Goal: Communication & Community: Answer question/provide support

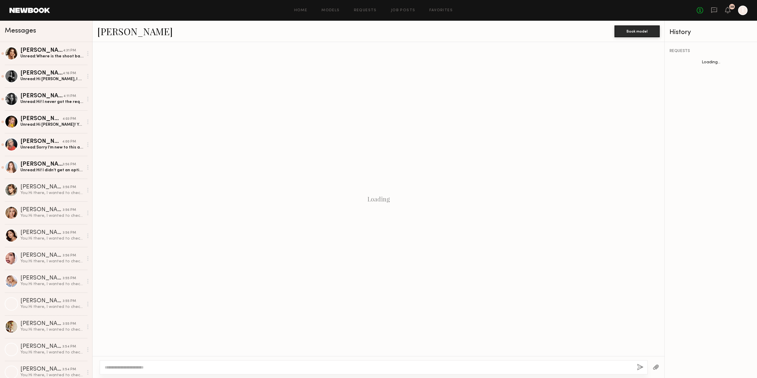
scroll to position [489, 0]
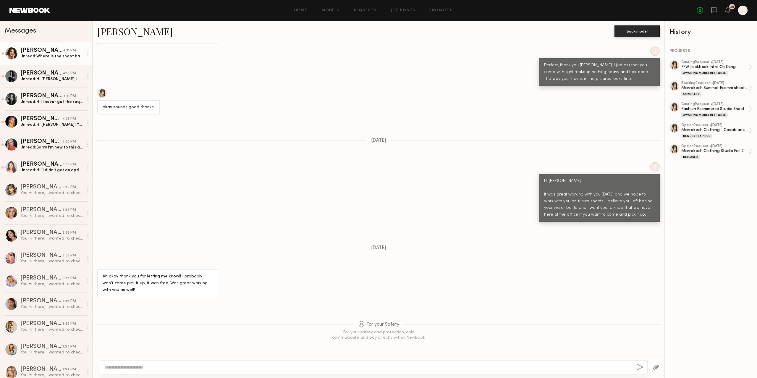
click at [51, 56] on div "Unread: Where is the shoot based and what is the rate?" at bounding box center [51, 57] width 63 height 6
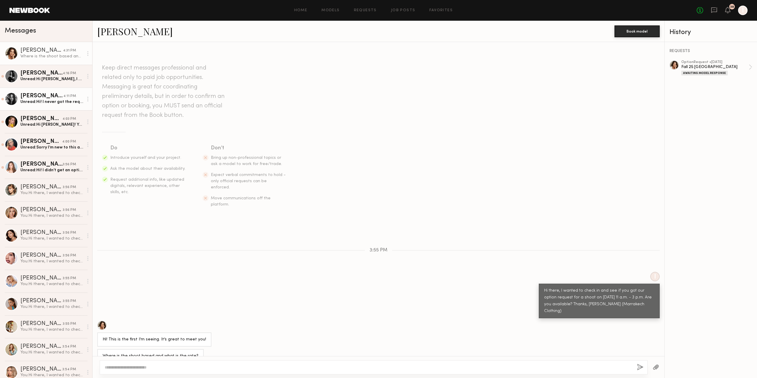
drag, startPoint x: 58, startPoint y: 97, endPoint x: 59, endPoint y: 105, distance: 7.5
click at [57, 98] on div "Ksenia M. 4:11 PM" at bounding box center [51, 96] width 63 height 6
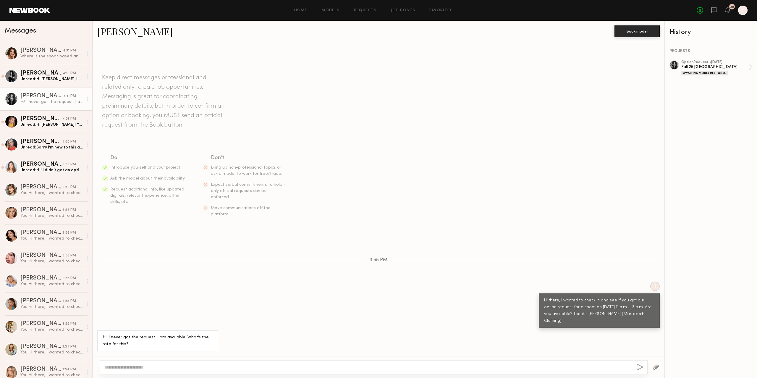
click at [100, 362] on div at bounding box center [374, 367] width 548 height 14
click at [151, 369] on textarea at bounding box center [369, 367] width 528 height 6
click at [37, 55] on div "Where is the shoot based and what is the rate?" at bounding box center [51, 57] width 63 height 6
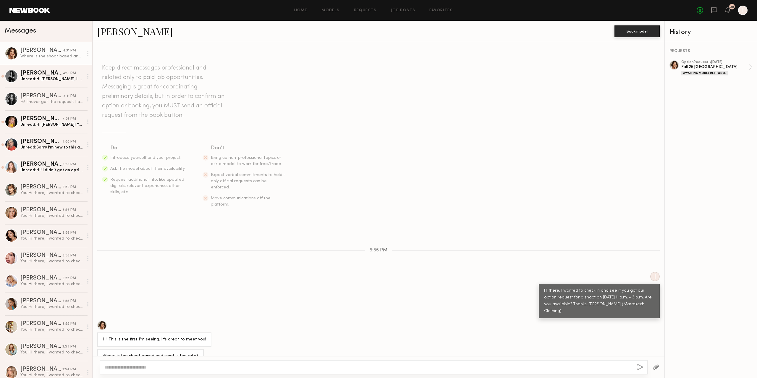
click at [160, 360] on div at bounding box center [374, 367] width 548 height 14
click at [167, 369] on textarea at bounding box center [369, 367] width 528 height 6
click at [99, 321] on div at bounding box center [101, 325] width 9 height 9
click at [41, 52] on div "Ashley B." at bounding box center [41, 51] width 42 height 6
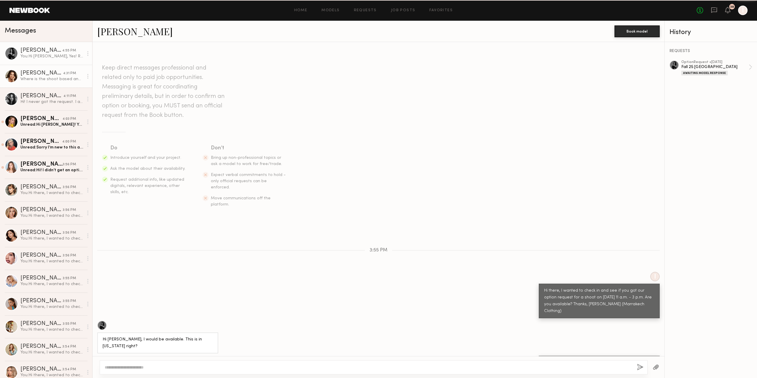
click at [43, 79] on div "Where is the shoot based and what is the rate?" at bounding box center [51, 79] width 63 height 6
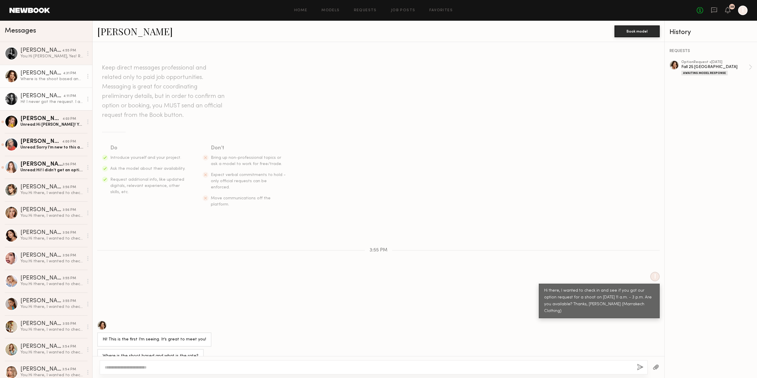
click at [33, 101] on div "Hi! I never got the request. I am available. What’s the rate for this?" at bounding box center [51, 102] width 63 height 6
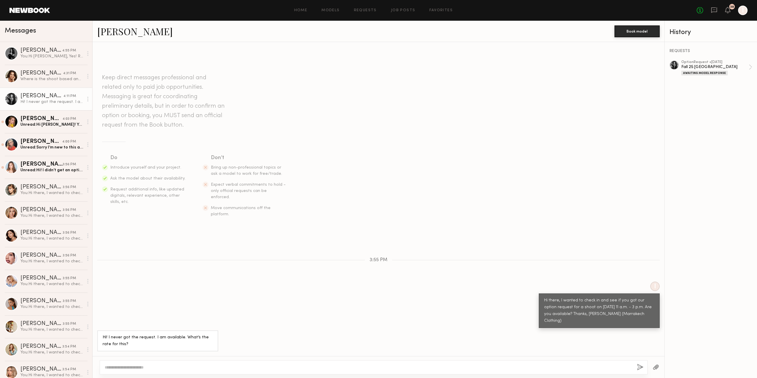
drag, startPoint x: 130, startPoint y: 31, endPoint x: 151, endPoint y: 35, distance: 21.4
click at [130, 31] on link "Ksenia M." at bounding box center [134, 31] width 75 height 13
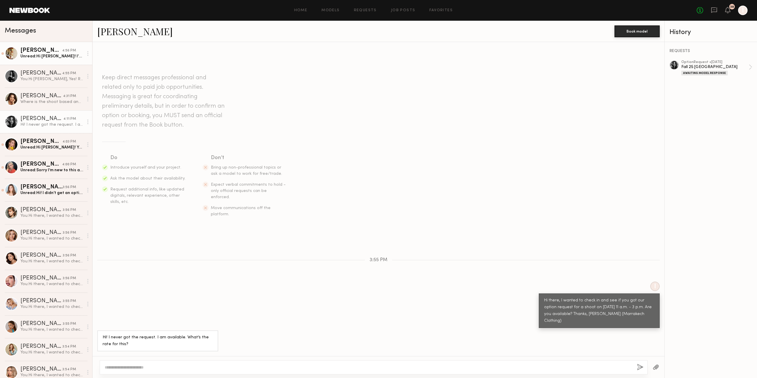
click at [47, 59] on div "Unread: Hi Jen! I’m actually in Nantucket until Aug 26th. However what is the r…" at bounding box center [51, 57] width 63 height 6
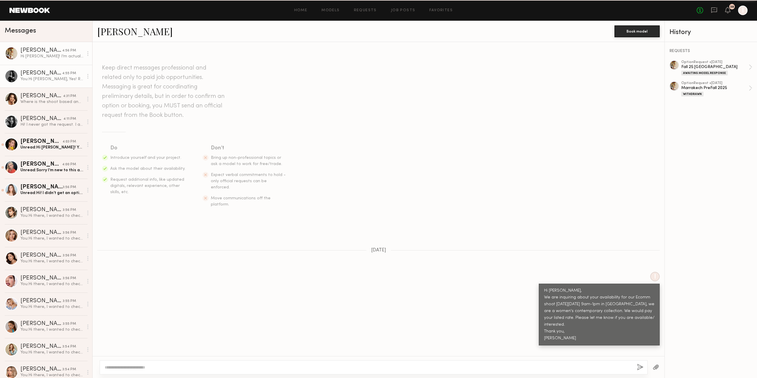
scroll to position [349, 0]
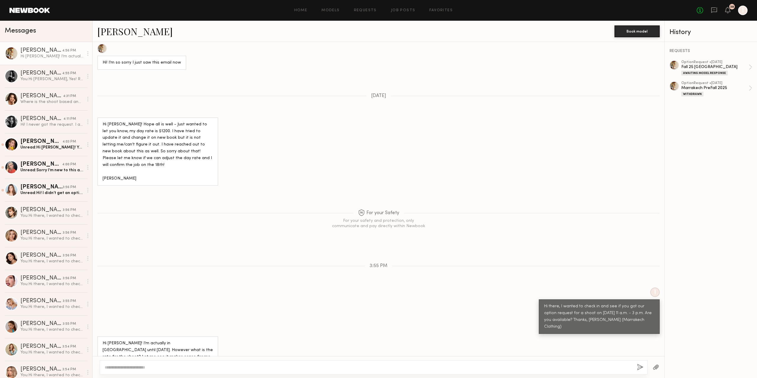
click at [222, 369] on textarea at bounding box center [369, 367] width 528 height 6
type textarea "**********"
click at [45, 148] on div "Unread: Hi Jen! Yes I just looked and see the request. However I am currently 6…" at bounding box center [51, 148] width 63 height 6
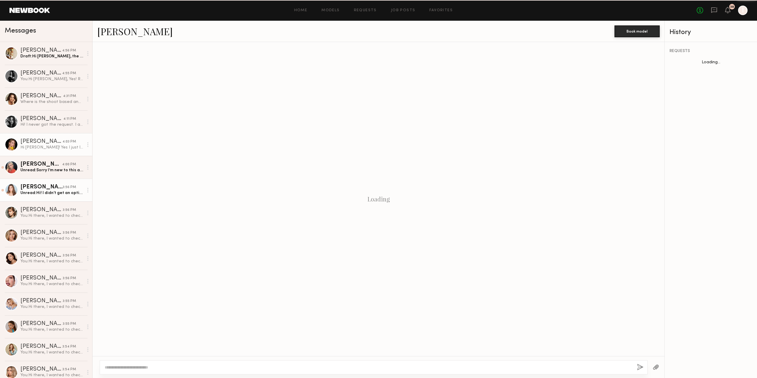
scroll to position [451, 0]
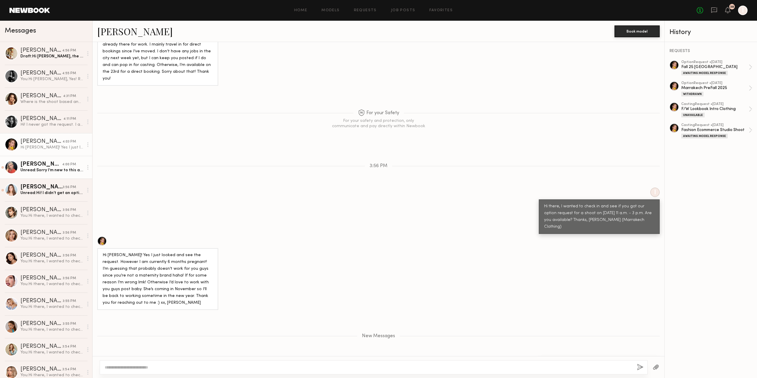
click at [54, 165] on div "Ella P." at bounding box center [41, 164] width 42 height 6
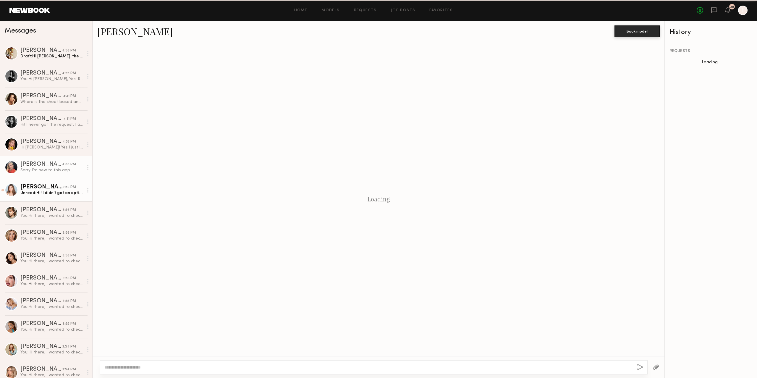
scroll to position [13, 0]
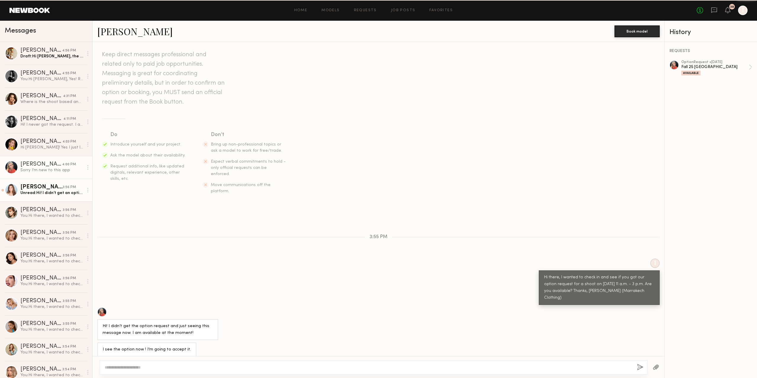
click at [54, 188] on div "Elizabeth C." at bounding box center [41, 187] width 42 height 6
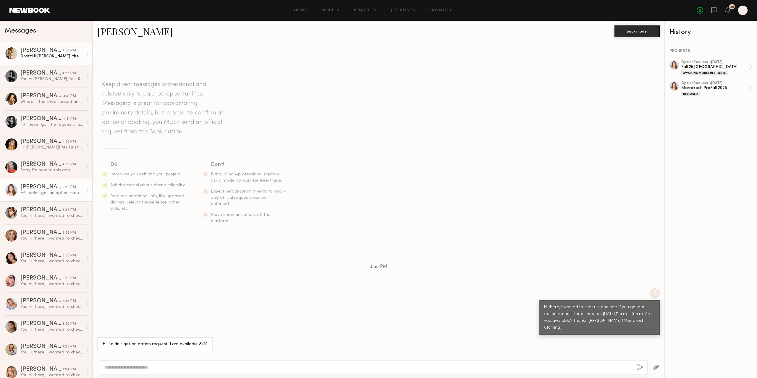
click at [53, 48] on div "Johanna T." at bounding box center [41, 51] width 42 height 6
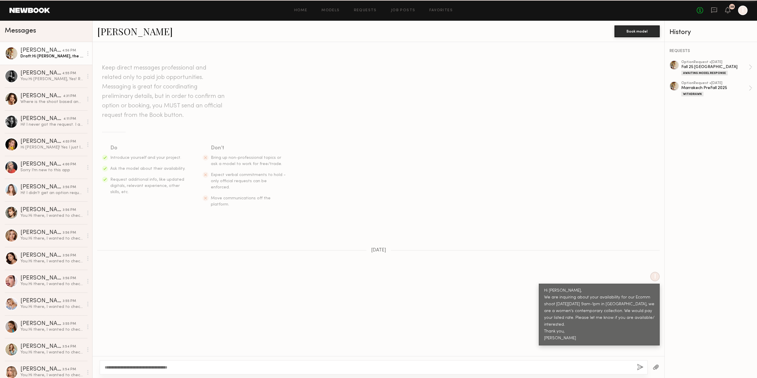
scroll to position [349, 0]
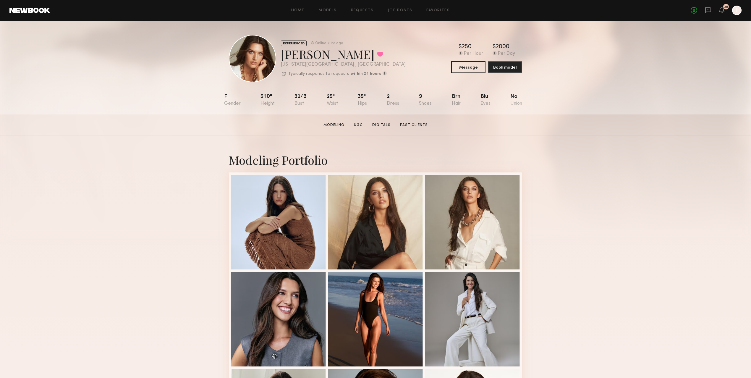
drag, startPoint x: 412, startPoint y: 67, endPoint x: 407, endPoint y: 67, distance: 4.4
click at [412, 67] on div "EXPERIENCED Online < 1hr ago Caroline K. Favorited New York City , NY Typically…" at bounding box center [375, 58] width 293 height 47
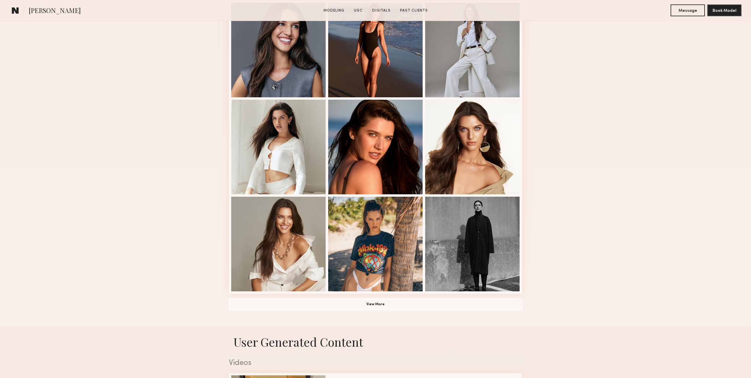
scroll to position [394, 0]
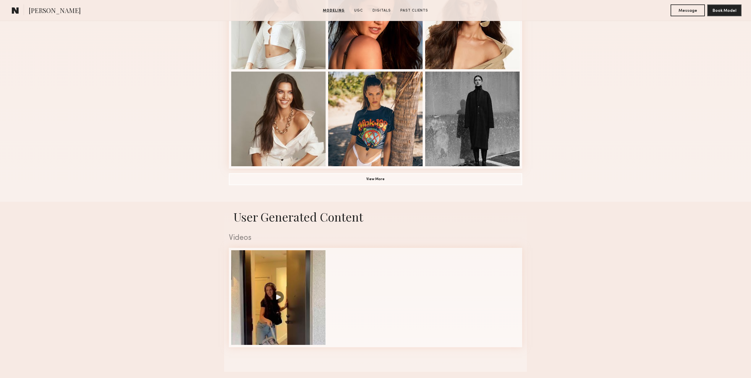
click at [17, 8] on common-icon at bounding box center [15, 11] width 7 height 8
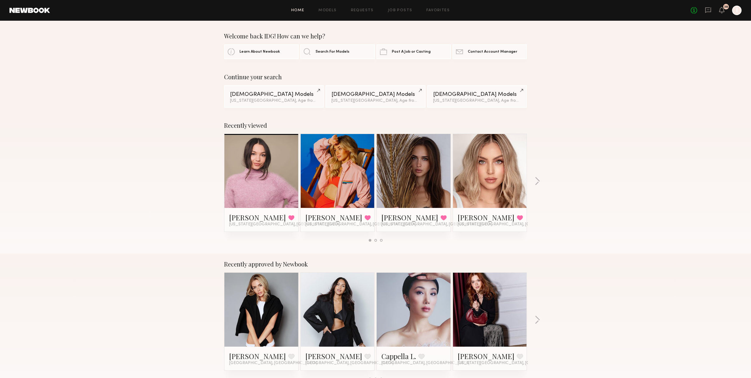
click at [725, 11] on div "No fees up to $5,000 38 I" at bounding box center [716, 10] width 51 height 9
click at [722, 11] on icon at bounding box center [722, 10] width 5 height 4
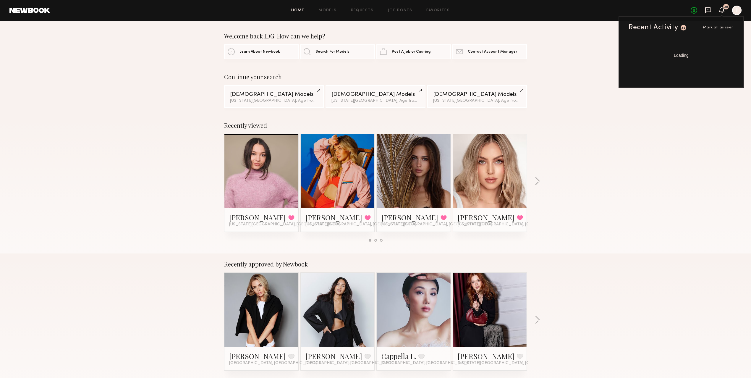
click at [706, 11] on icon at bounding box center [708, 10] width 6 height 6
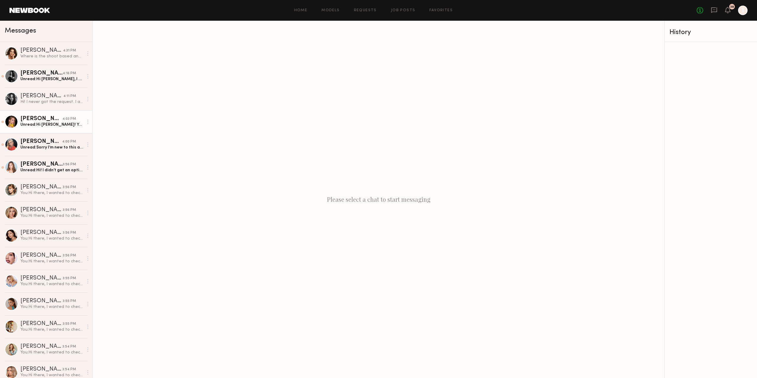
click at [53, 120] on div "Madeleine C." at bounding box center [41, 119] width 42 height 6
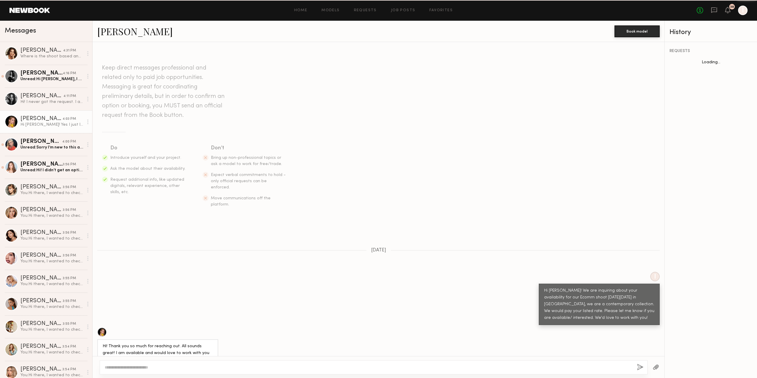
scroll to position [357, 0]
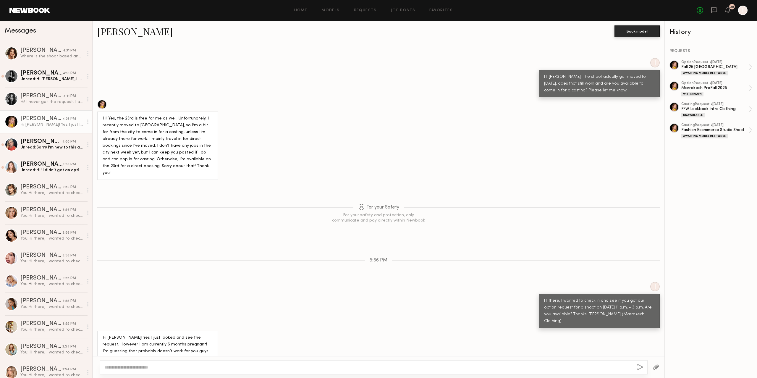
click at [198, 367] on textarea at bounding box center [369, 367] width 528 height 6
click at [198, 368] on textarea at bounding box center [369, 367] width 528 height 6
click at [129, 33] on link "Madeleine C." at bounding box center [134, 31] width 75 height 13
drag, startPoint x: 49, startPoint y: 147, endPoint x: 54, endPoint y: 161, distance: 14.9
click at [49, 147] on div "Unread: Sorry I’m new to this app" at bounding box center [51, 148] width 63 height 6
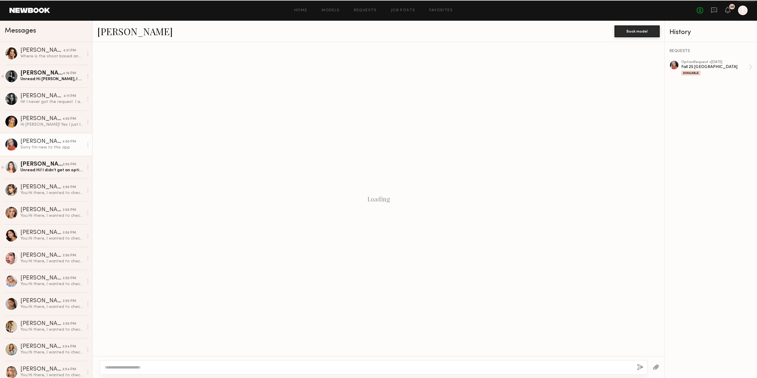
scroll to position [13, 0]
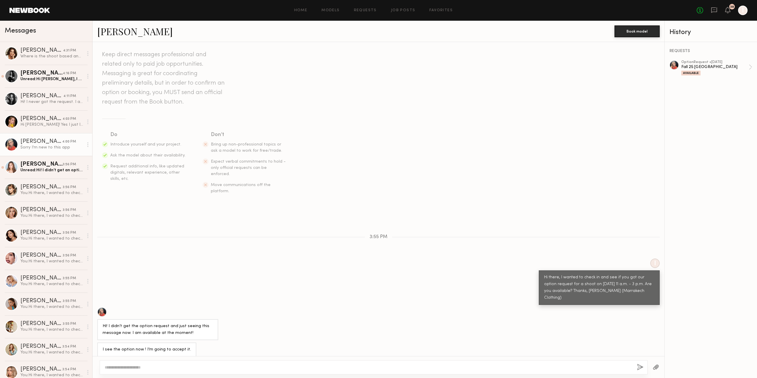
click at [142, 364] on textarea at bounding box center [369, 367] width 528 height 6
click at [54, 166] on div "Elizabeth C." at bounding box center [41, 164] width 42 height 6
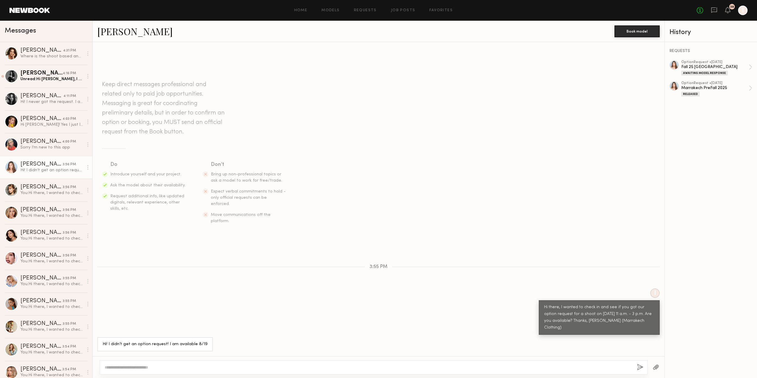
click at [231, 293] on div "Keep direct messages professional and related only to paid job opportunities. M…" at bounding box center [379, 199] width 572 height 314
click at [148, 33] on link "Elizabeth C." at bounding box center [134, 31] width 75 height 13
click at [43, 70] on div "Ashley B." at bounding box center [41, 73] width 42 height 6
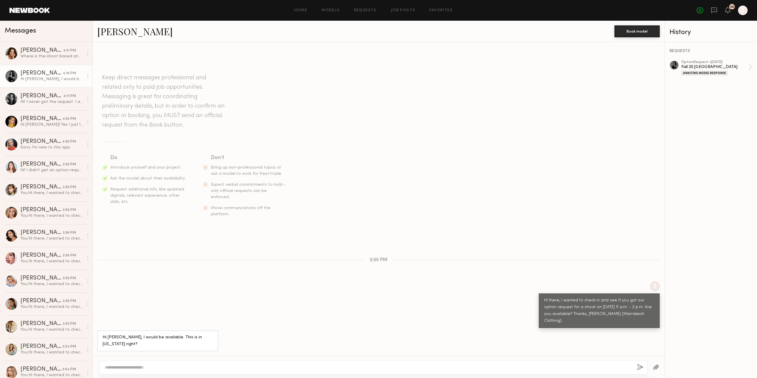
click at [220, 362] on div at bounding box center [374, 367] width 548 height 14
click at [194, 369] on textarea at bounding box center [369, 367] width 528 height 6
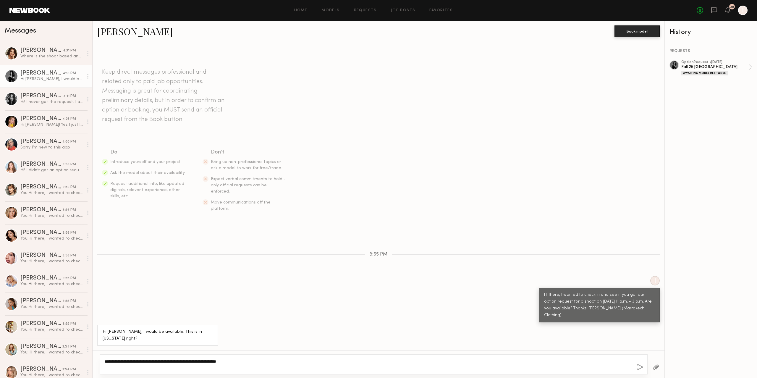
type textarea "**********"
click at [642, 369] on button "button" at bounding box center [640, 367] width 7 height 7
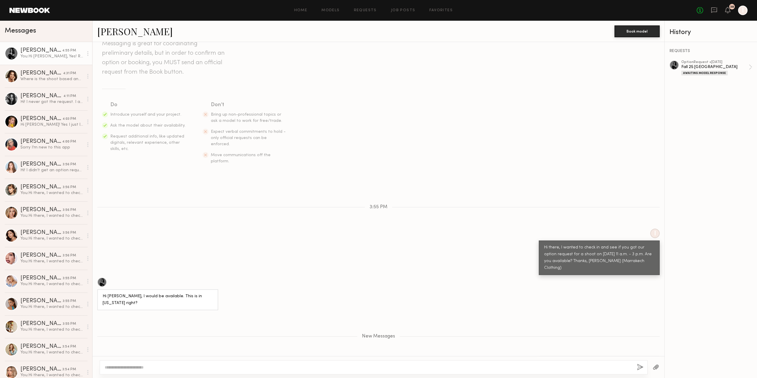
click at [133, 29] on link "Ashley B." at bounding box center [134, 31] width 75 height 13
click at [51, 148] on div "Sorry I’m new to this app" at bounding box center [51, 148] width 63 height 6
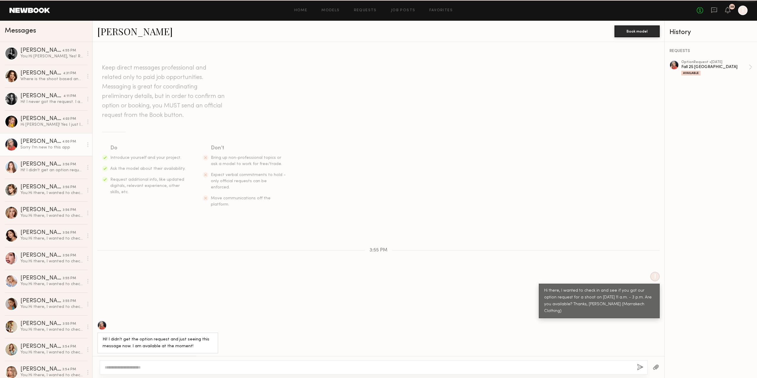
scroll to position [13, 0]
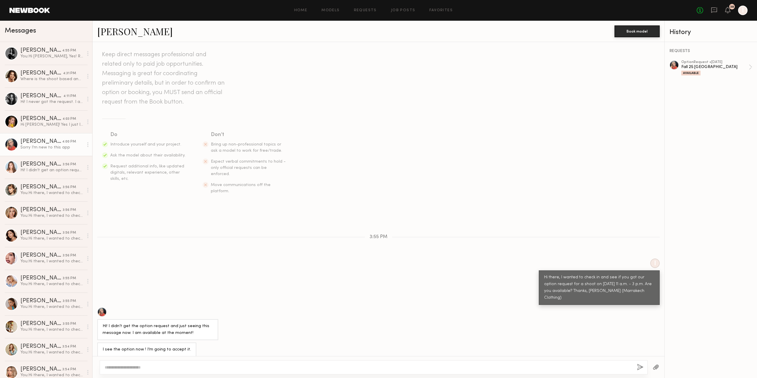
click at [117, 26] on link "Ella P." at bounding box center [134, 31] width 75 height 13
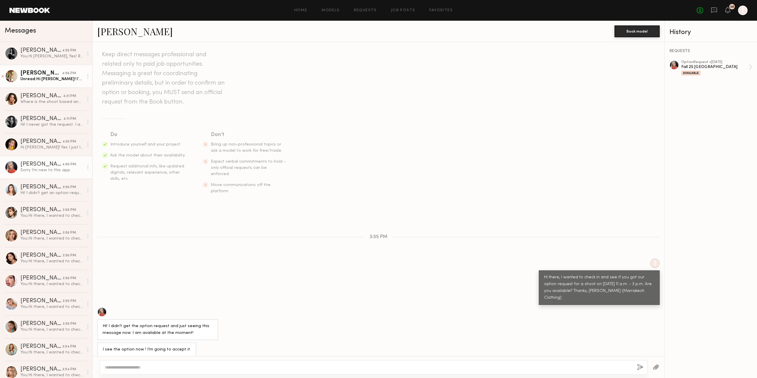
click at [33, 79] on div "Unread: Hi Jen! I’m actually in Nantucket until Aug 26th. However what is the r…" at bounding box center [51, 79] width 63 height 6
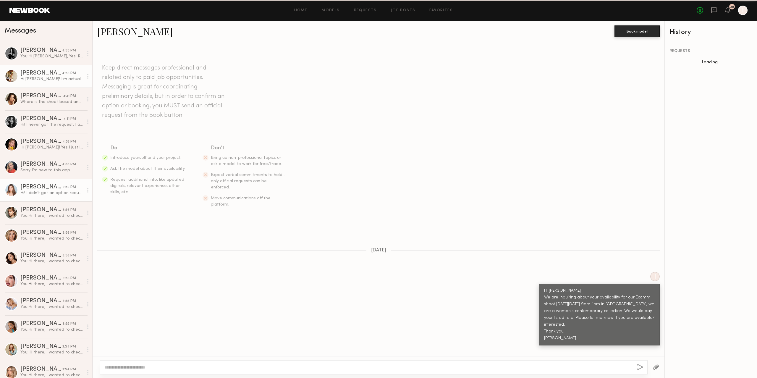
scroll to position [349, 0]
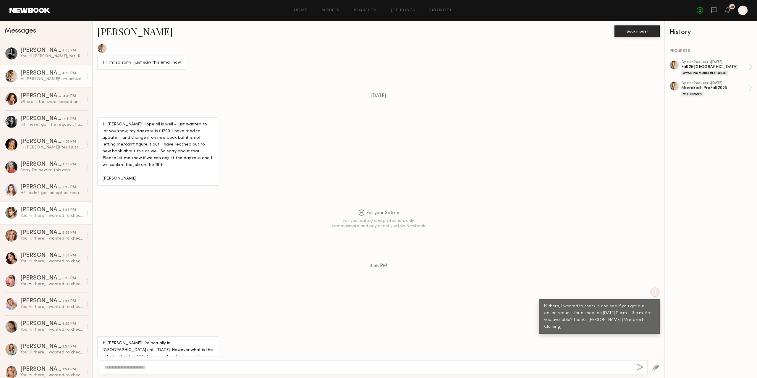
click at [58, 215] on div "You: Hi there, I wanted to check in and see if you got our option request for a…" at bounding box center [51, 216] width 63 height 6
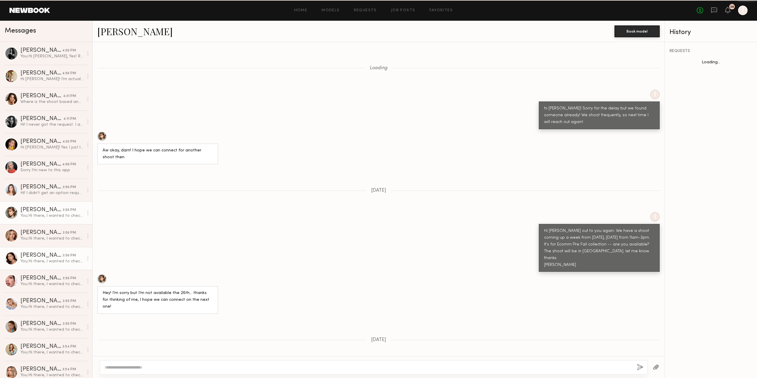
scroll to position [539, 0]
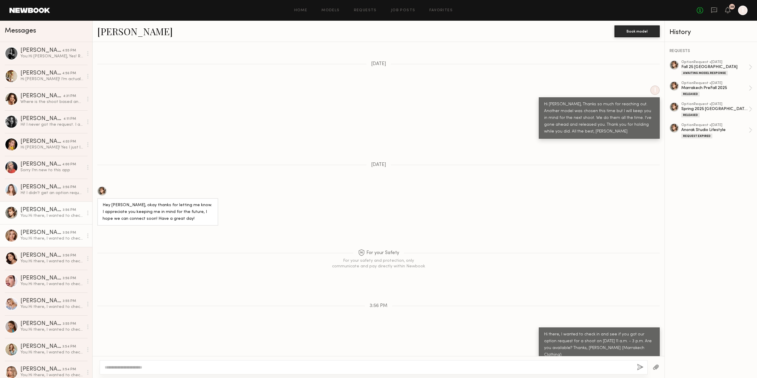
click at [63, 235] on div "3:56 PM" at bounding box center [69, 233] width 13 height 6
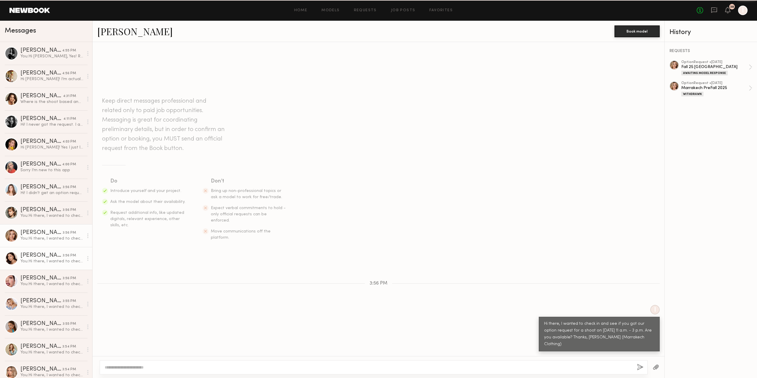
click at [49, 264] on div "You: Hi there, I wanted to check in and see if you got our option request for a…" at bounding box center [51, 262] width 63 height 6
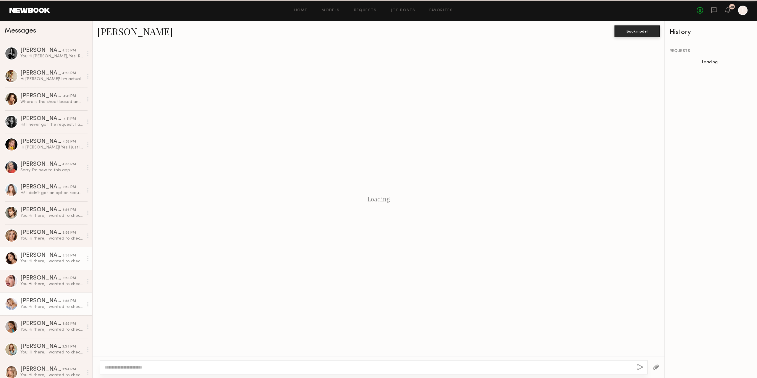
scroll to position [212, 0]
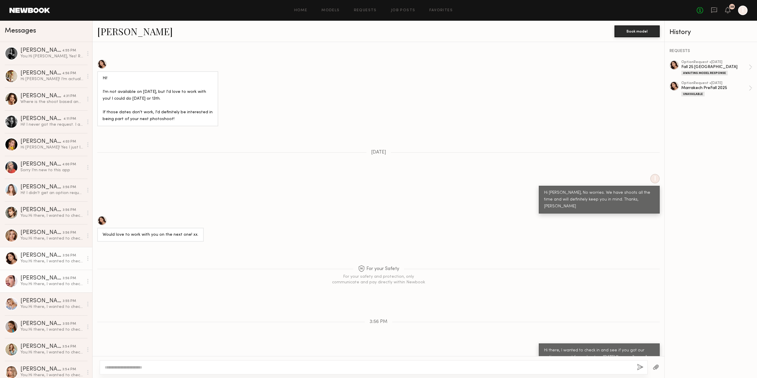
click at [49, 285] on div "You: Hi there, I wanted to check in and see if you got our option request for a…" at bounding box center [51, 284] width 63 height 6
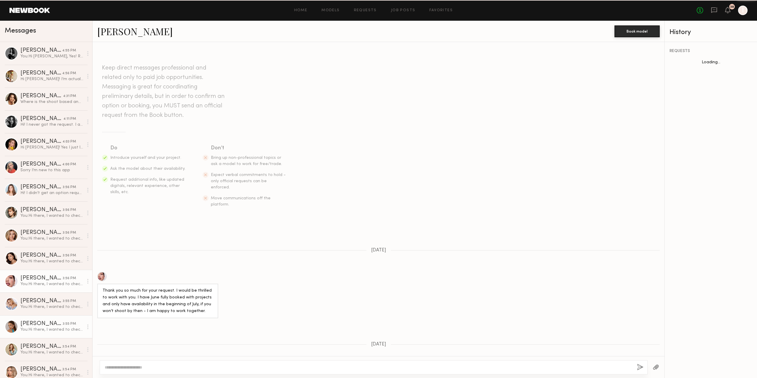
scroll to position [192, 0]
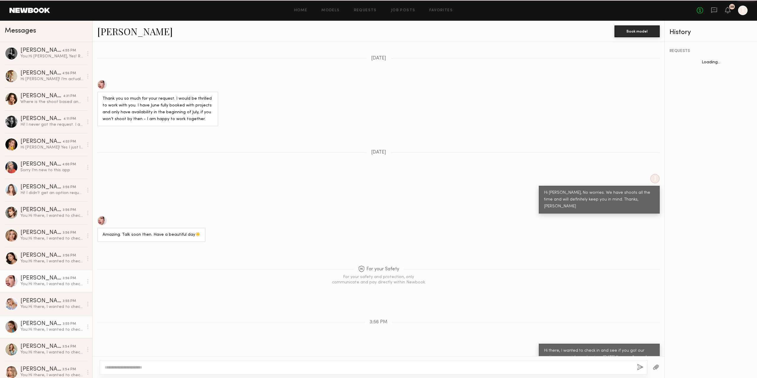
click at [53, 317] on link "Sofi G. 3:55 PM You: Hi there, I wanted to check in and see if you got our opti…" at bounding box center [46, 326] width 92 height 23
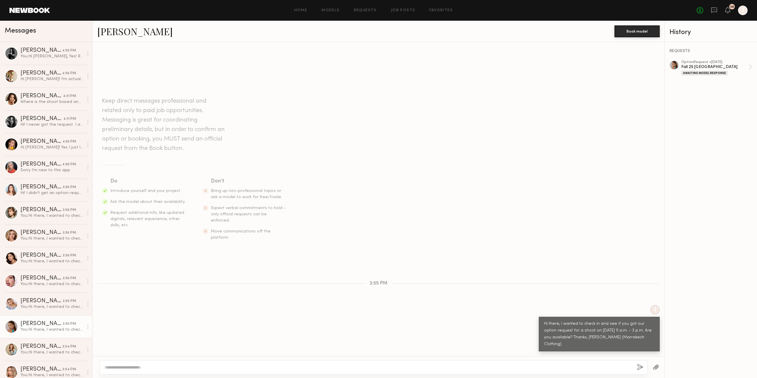
click at [56, 334] on link "Sofi G. 3:55 PM You: Hi there, I wanted to check in and see if you got our opti…" at bounding box center [46, 326] width 92 height 23
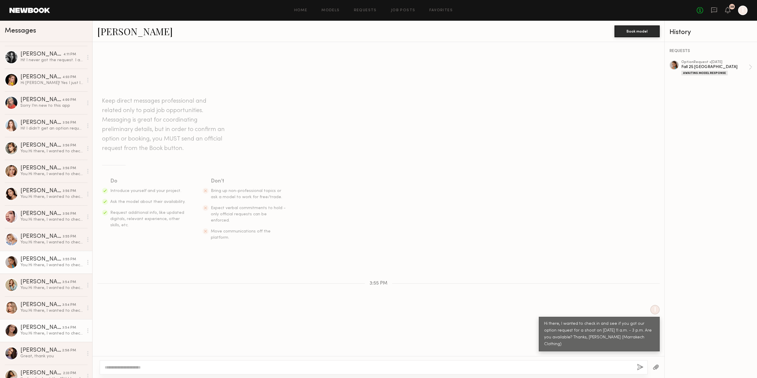
scroll to position [79, 0]
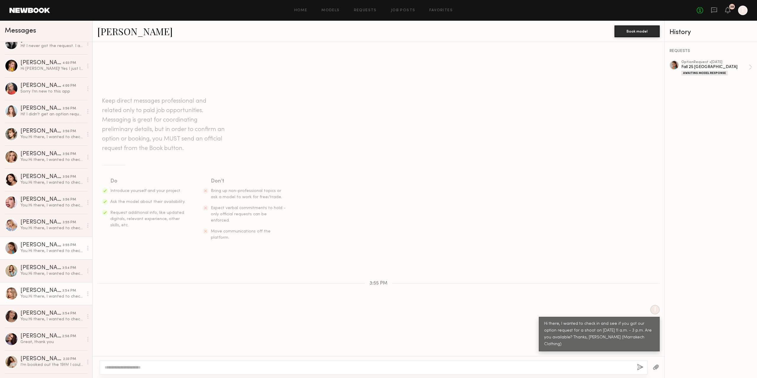
click at [45, 292] on div "[PERSON_NAME]" at bounding box center [41, 291] width 42 height 6
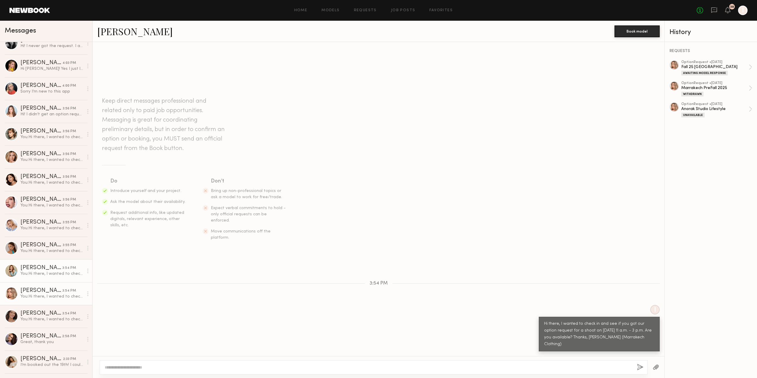
click at [46, 265] on div "[PERSON_NAME]" at bounding box center [41, 268] width 42 height 6
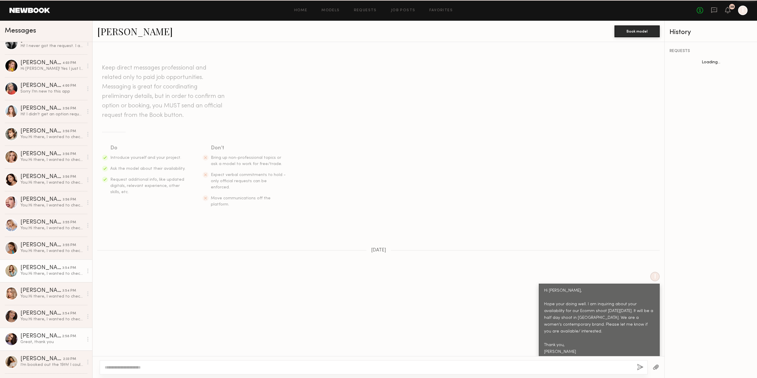
scroll to position [172, 0]
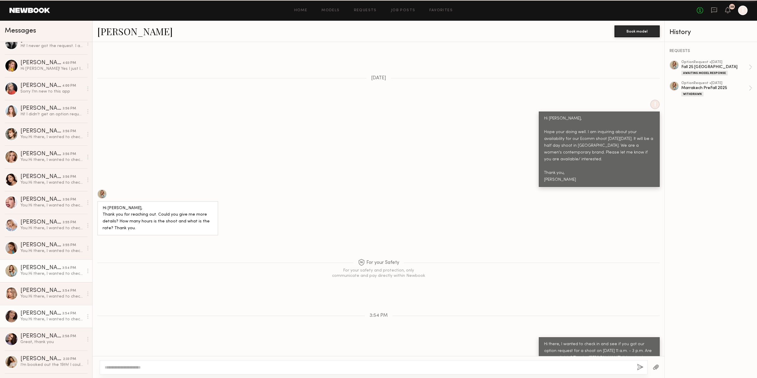
click at [49, 320] on div "You: Hi there, I wanted to check in and see if you got our option request for a…" at bounding box center [51, 319] width 63 height 6
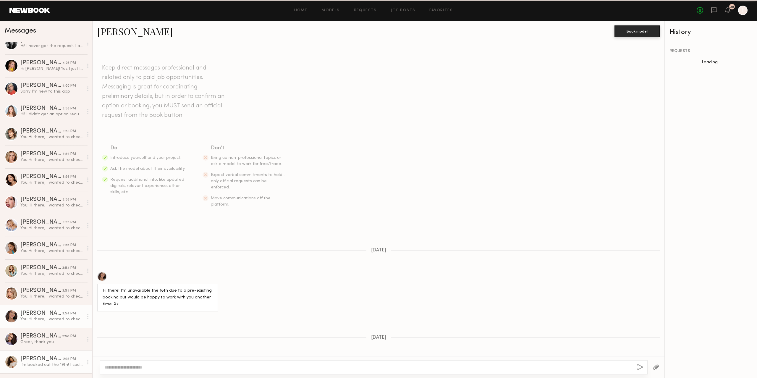
scroll to position [157, 0]
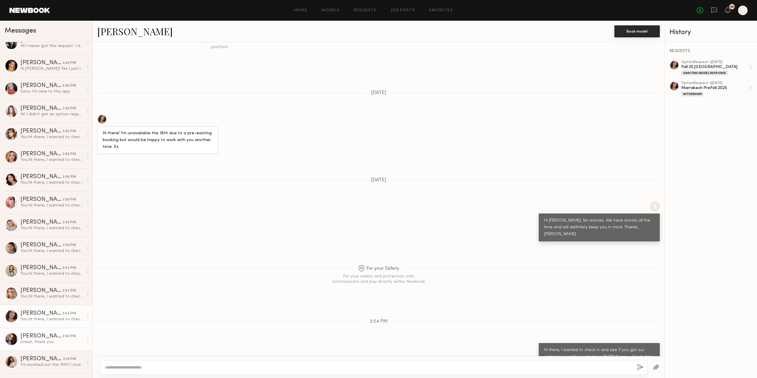
click at [53, 339] on div "Kristina B." at bounding box center [41, 336] width 42 height 6
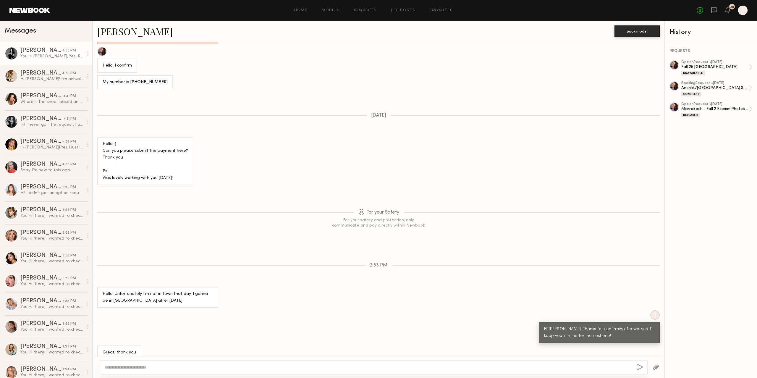
click at [49, 45] on link "Ashley B. 4:55 PM You: Hi Ashley, Yes! Right on 38th and 8th Avenue. 545 8th Av…" at bounding box center [46, 53] width 92 height 23
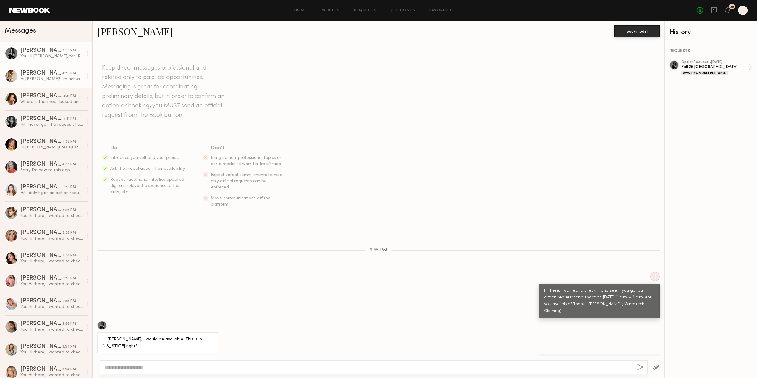
click at [50, 71] on div "Johanna T." at bounding box center [41, 73] width 42 height 6
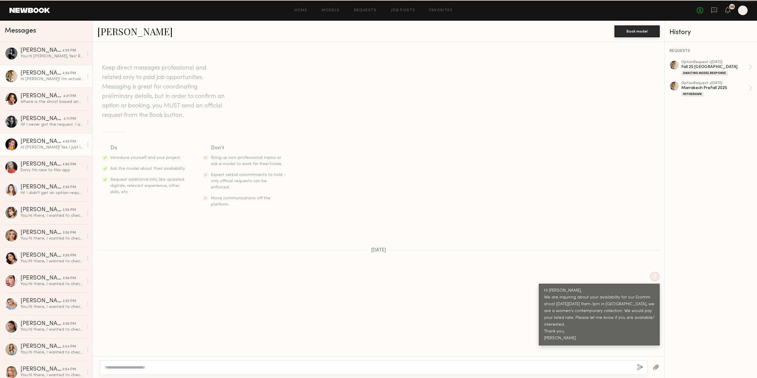
scroll to position [349, 0]
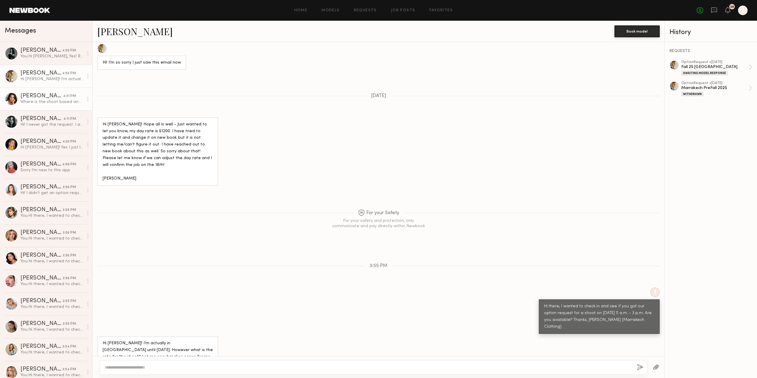
click at [51, 101] on div "Where is the shoot based and what is the rate?" at bounding box center [51, 102] width 63 height 6
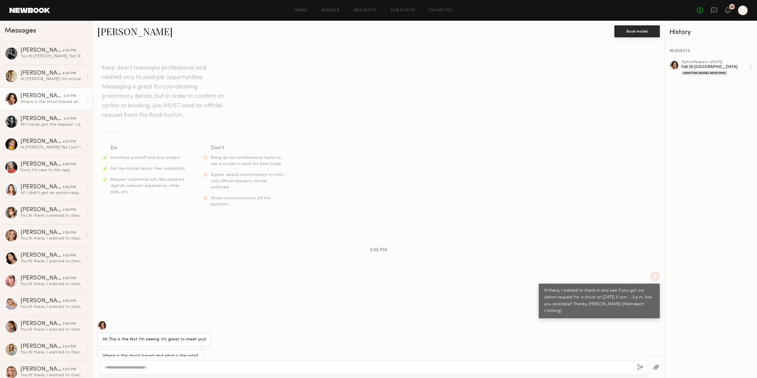
click at [195, 368] on textarea at bounding box center [369, 367] width 528 height 6
type textarea "**********"
click at [709, 72] on div "Awaiting Model Response" at bounding box center [704, 73] width 46 height 5
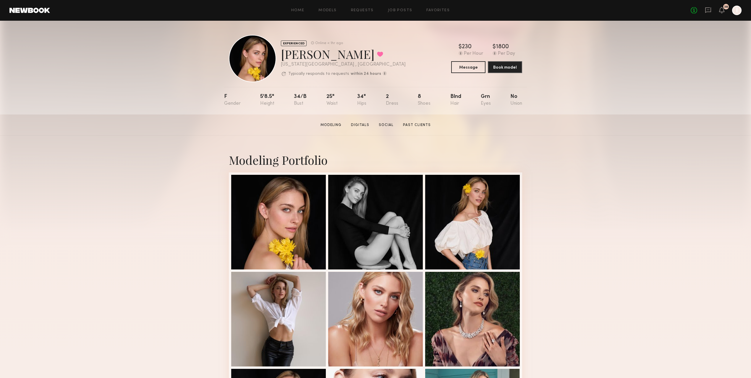
click at [644, 181] on div "Modeling Portfolio View More" at bounding box center [375, 365] width 751 height 461
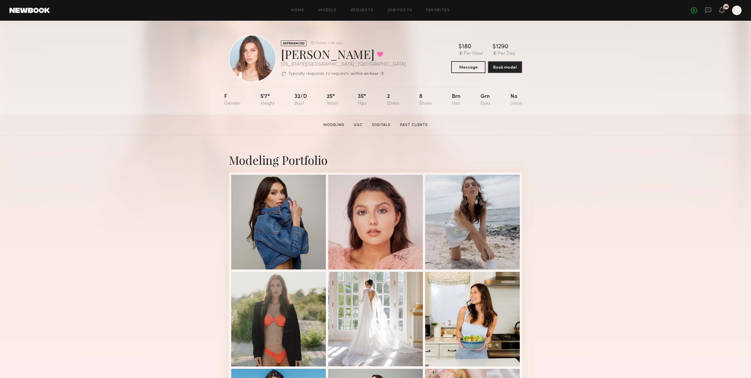
click at [685, 160] on div "Modeling Portfolio View More" at bounding box center [375, 365] width 751 height 461
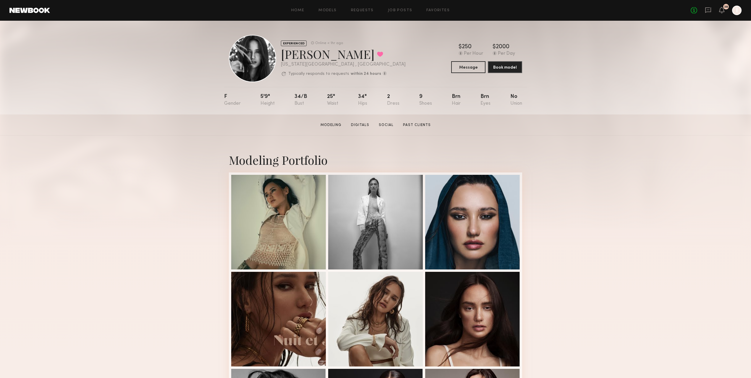
click at [107, 81] on div "EXPERIENCED Online < 1hr ago Ksenia M. Favorited New York City , NY Typically r…" at bounding box center [375, 68] width 751 height 94
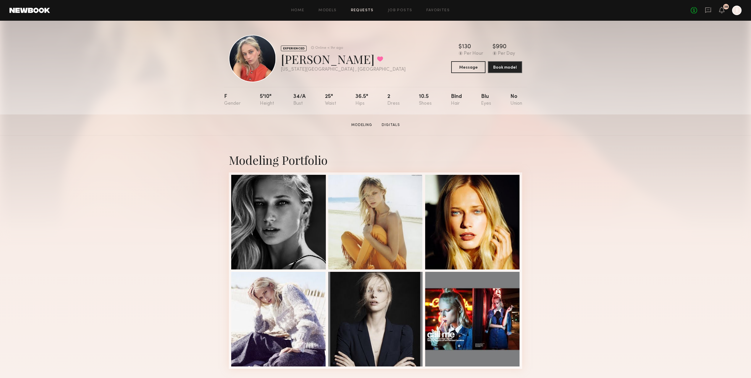
click at [354, 9] on link "Requests" at bounding box center [362, 11] width 23 height 4
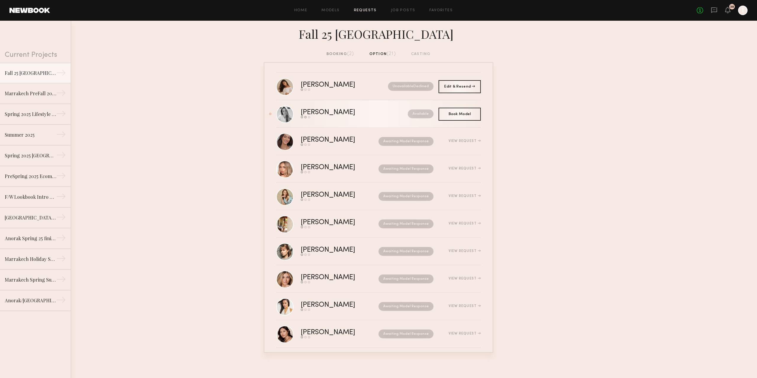
click at [324, 110] on div "Dzejna H." at bounding box center [341, 112] width 81 height 7
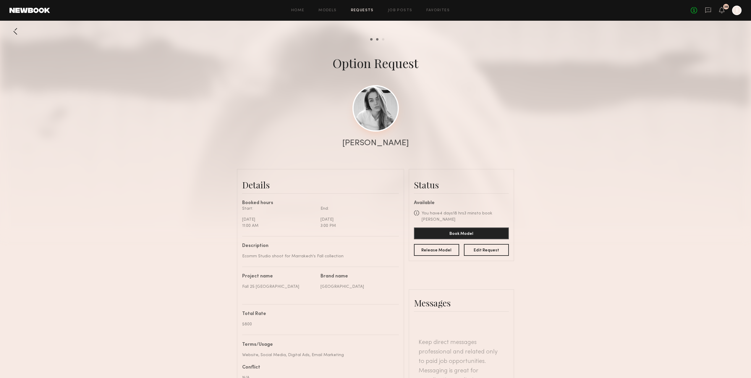
click at [383, 108] on link at bounding box center [376, 108] width 46 height 46
click at [644, 181] on div at bounding box center [375, 118] width 751 height 237
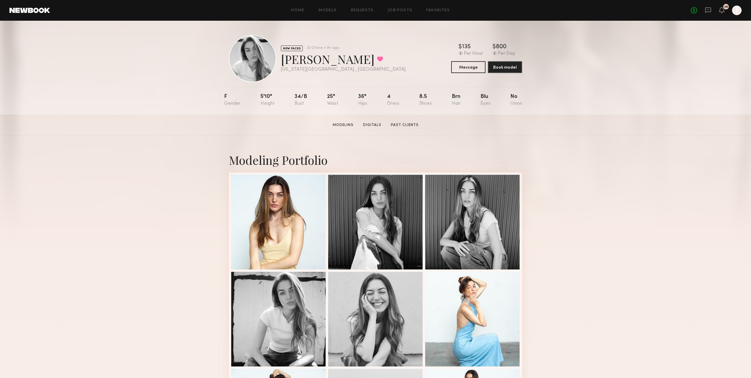
click at [672, 114] on div "NEW FACES Online < 1hr ago [PERSON_NAME] Favorited [US_STATE][GEOGRAPHIC_DATA] …" at bounding box center [375, 68] width 751 height 94
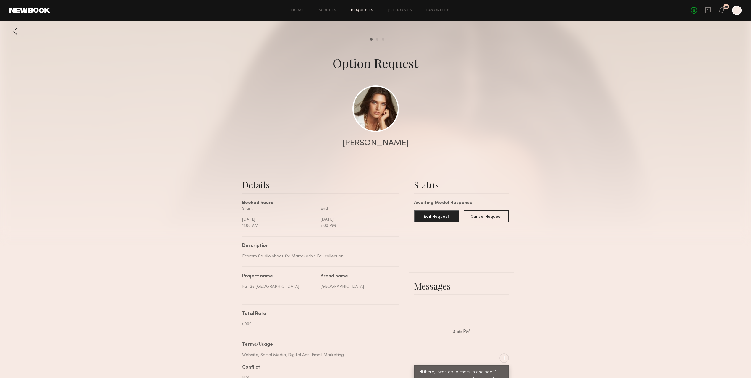
click at [13, 32] on div at bounding box center [15, 31] width 12 height 12
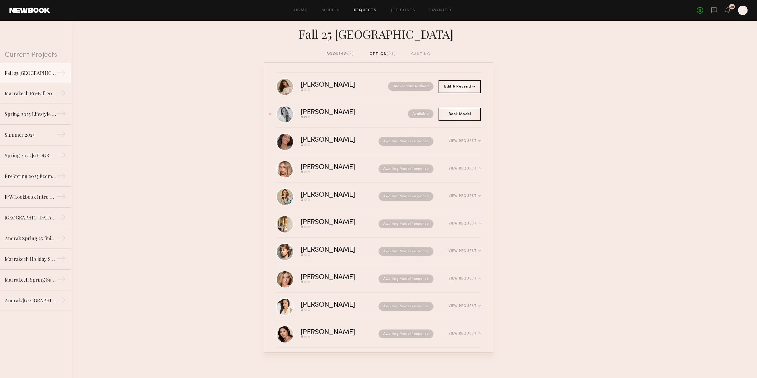
click at [164, 135] on nb-requests-list-container "Sabrina D. Send request Model response Book model Unavailable Declined Edit & R…" at bounding box center [378, 207] width 757 height 291
click at [713, 9] on icon at bounding box center [714, 10] width 7 height 7
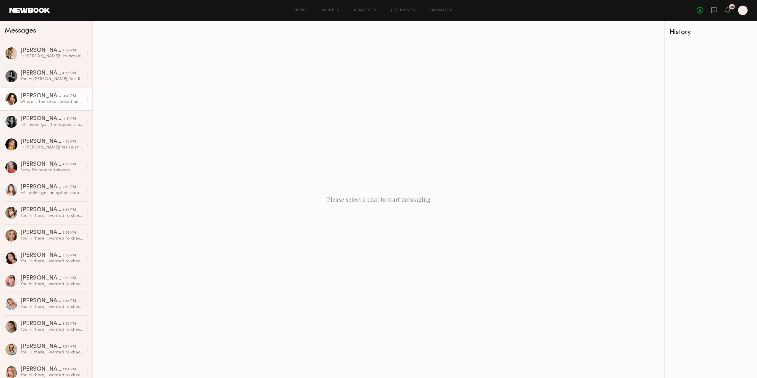
click at [48, 105] on div "Where is the shoot based and what is the rate?" at bounding box center [51, 102] width 63 height 6
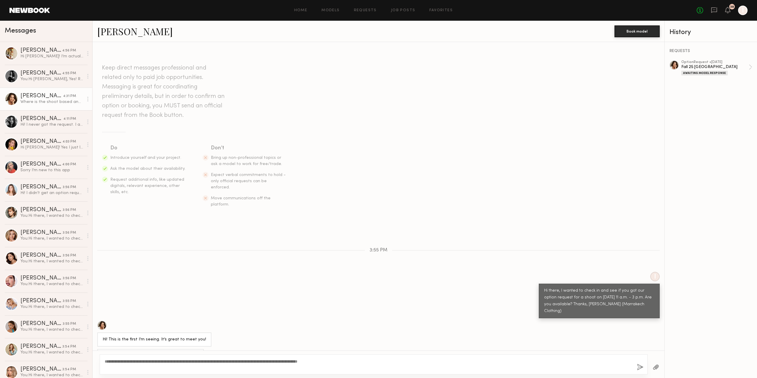
type textarea "**********"
click at [638, 366] on button "button" at bounding box center [640, 367] width 7 height 7
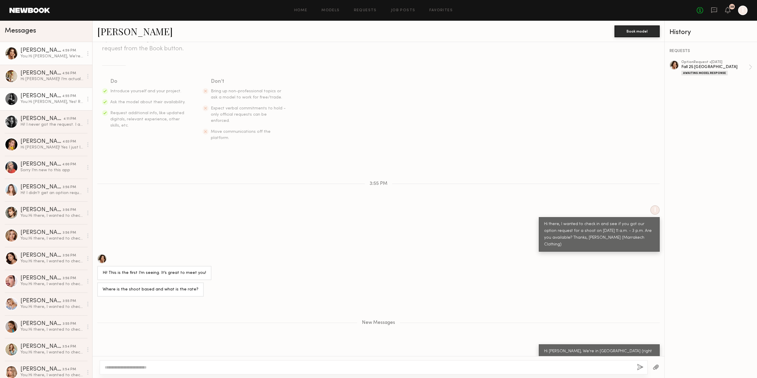
drag, startPoint x: 43, startPoint y: 95, endPoint x: 46, endPoint y: 102, distance: 7.8
click at [43, 95] on div "Ashley B." at bounding box center [41, 96] width 42 height 6
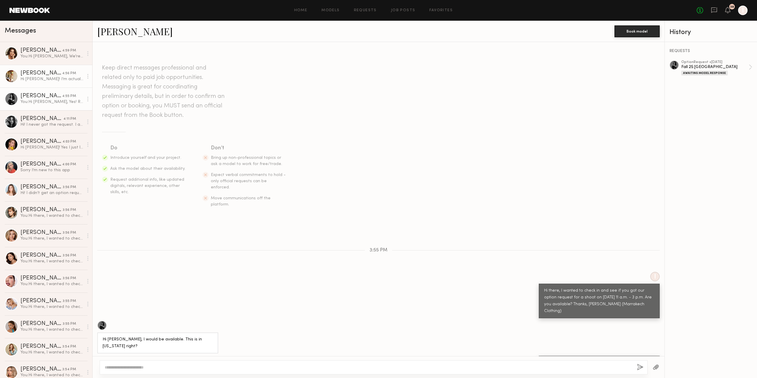
click at [40, 76] on div "Johanna T." at bounding box center [41, 73] width 42 height 6
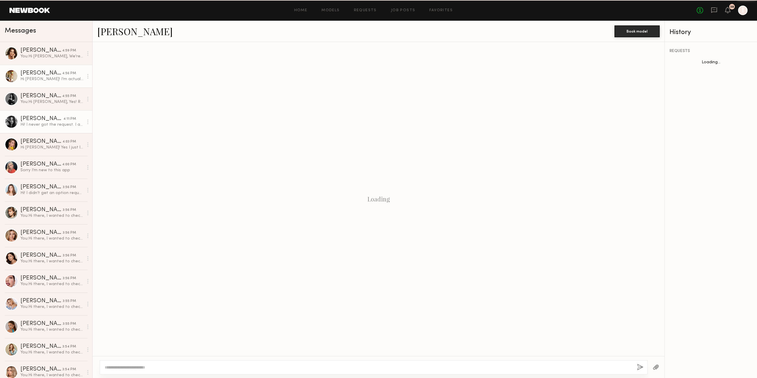
scroll to position [349, 0]
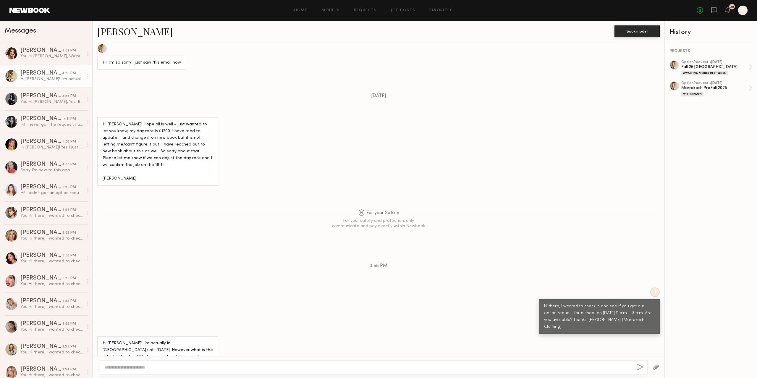
click at [147, 363] on div at bounding box center [374, 367] width 548 height 14
click at [50, 149] on div "Hi Jen! Yes I just looked and see the request. However I am currently 6 months …" at bounding box center [51, 148] width 63 height 6
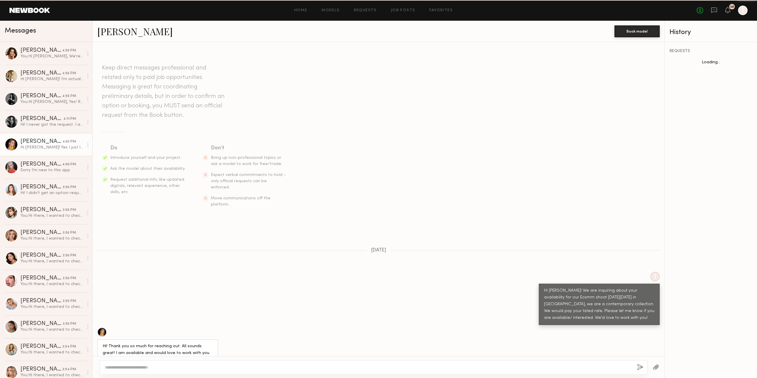
scroll to position [357, 0]
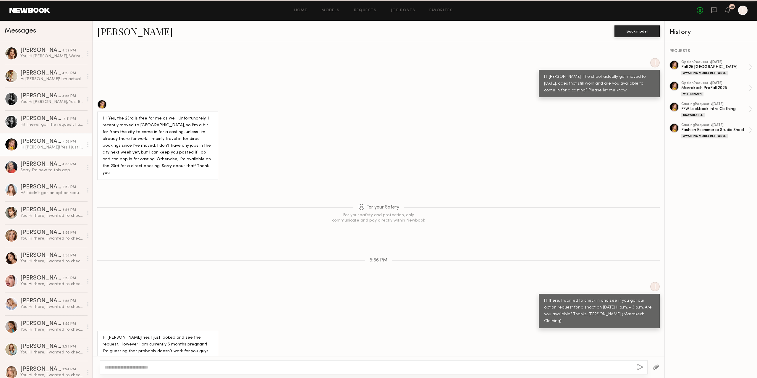
click at [165, 369] on textarea at bounding box center [369, 367] width 528 height 6
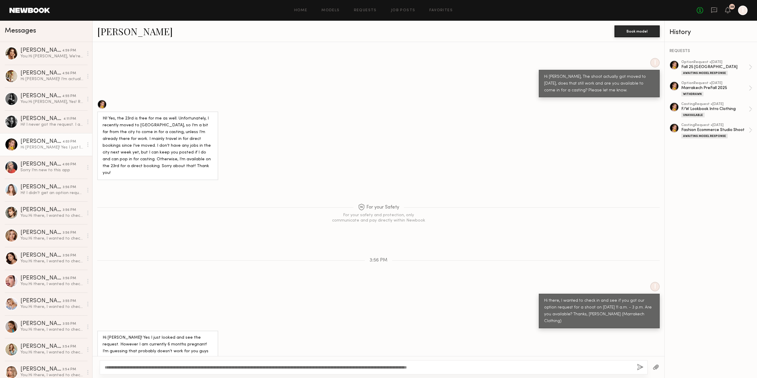
click at [518, 367] on textarea "**********" at bounding box center [368, 367] width 527 height 6
click at [394, 365] on textarea "**********" at bounding box center [368, 367] width 527 height 6
type textarea "**********"
click at [491, 364] on div "**********" at bounding box center [374, 367] width 548 height 14
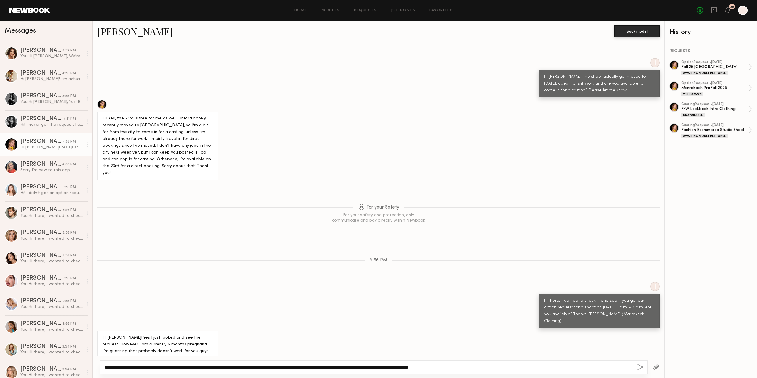
click at [495, 368] on textarea "**********" at bounding box center [368, 367] width 527 height 6
click at [642, 365] on button "button" at bounding box center [640, 367] width 7 height 7
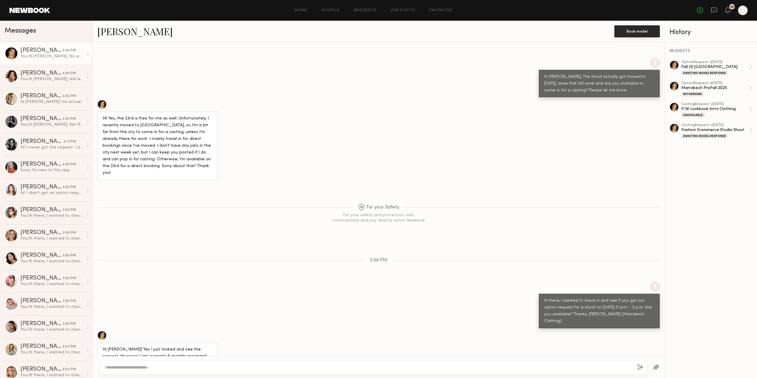
scroll to position [451, 0]
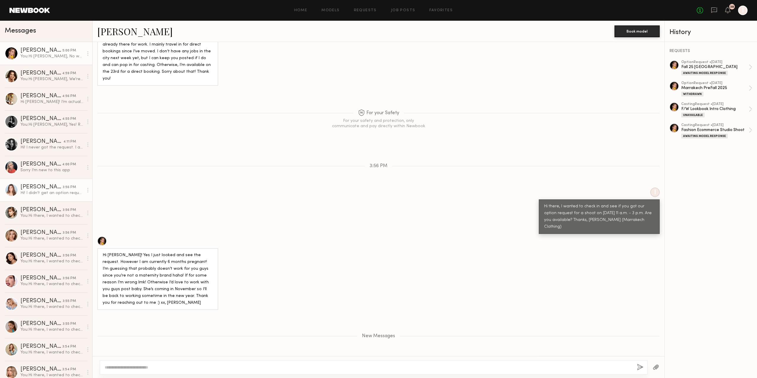
drag, startPoint x: 37, startPoint y: 211, endPoint x: 37, endPoint y: 199, distance: 11.5
click at [37, 211] on div "Sarah V." at bounding box center [41, 210] width 42 height 6
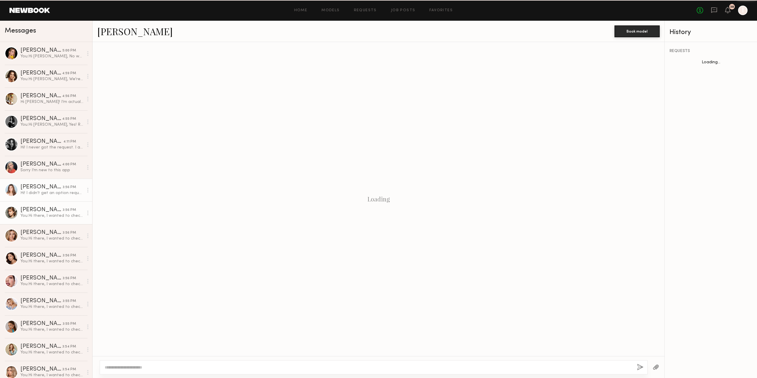
click at [37, 190] on div "[PERSON_NAME]" at bounding box center [41, 187] width 42 height 6
click at [38, 166] on div "Ella P." at bounding box center [41, 164] width 42 height 6
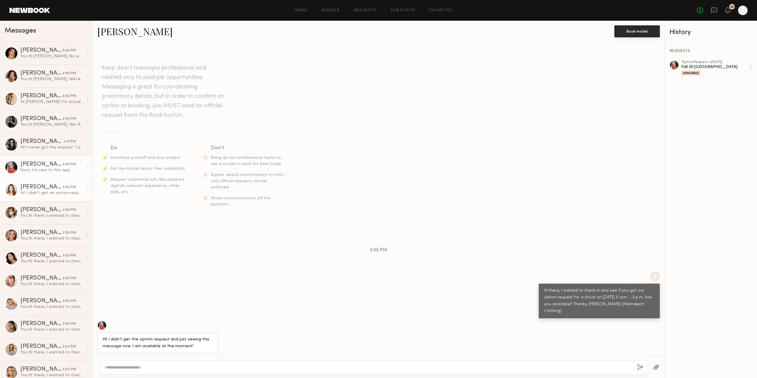
scroll to position [13, 0]
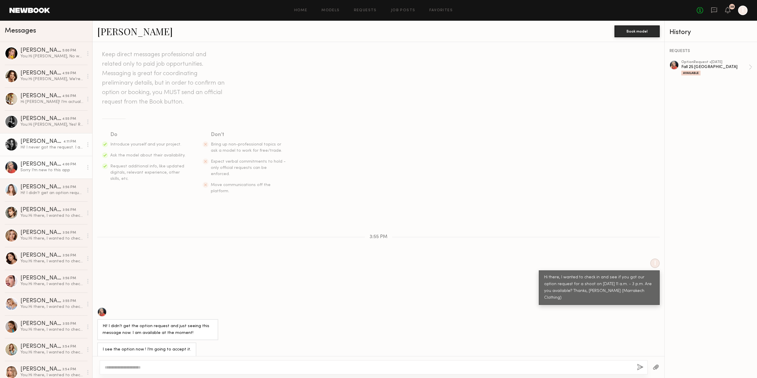
click at [42, 140] on div "Ksenia M." at bounding box center [41, 142] width 43 height 6
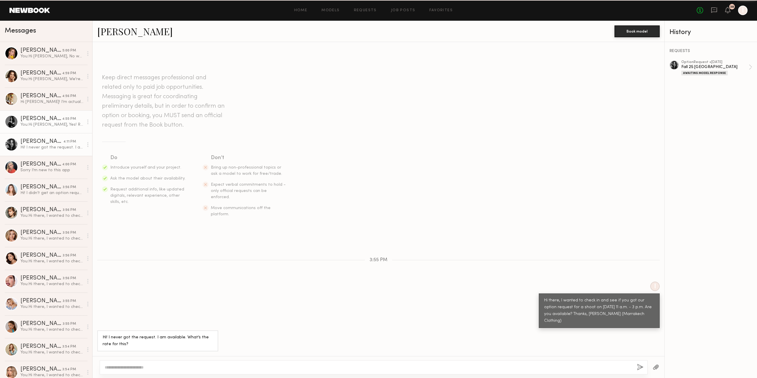
click at [45, 122] on div "Ashley B." at bounding box center [41, 119] width 42 height 6
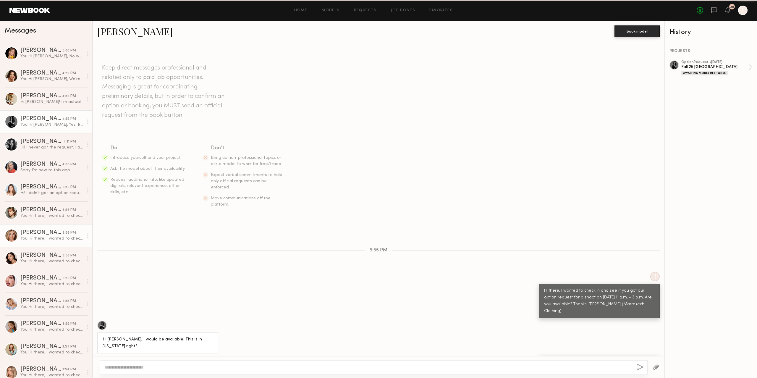
click at [43, 232] on div "[PERSON_NAME]" at bounding box center [41, 233] width 42 height 6
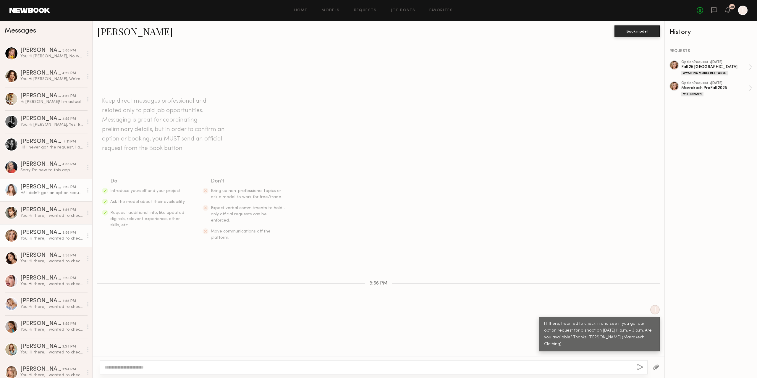
click at [32, 198] on link "Elizabeth C. 3:56 PM Hi! I didn’t get an option request! I am available 8/19" at bounding box center [46, 190] width 92 height 23
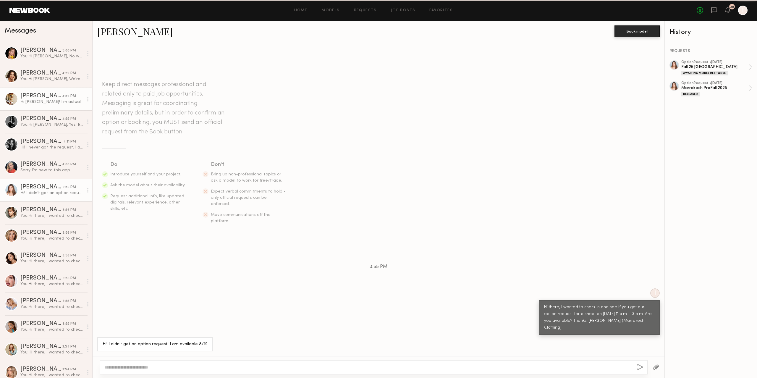
click at [33, 104] on div "Hi [PERSON_NAME]! I’m actually in [GEOGRAPHIC_DATA] until [DATE]. However what …" at bounding box center [51, 102] width 63 height 6
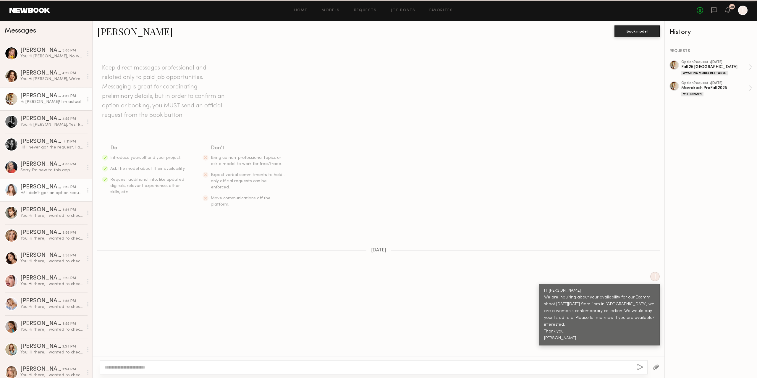
scroll to position [349, 0]
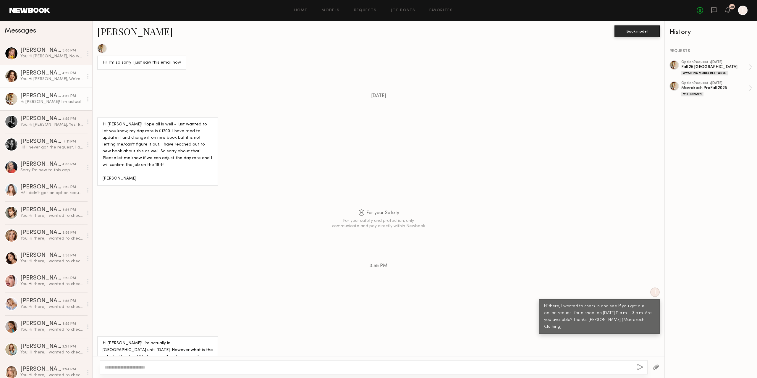
drag, startPoint x: 52, startPoint y: 79, endPoint x: 58, endPoint y: 76, distance: 6.6
click at [52, 79] on div "You: Hi Caroline, We're in NYC (right on 38th and 8th avenue shooting at Love S…" at bounding box center [51, 79] width 63 height 6
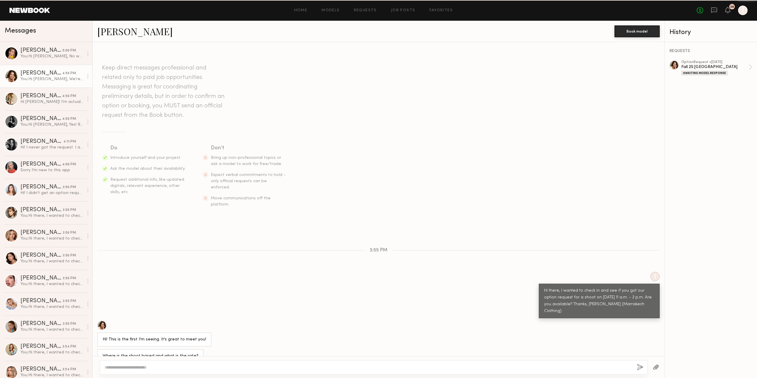
scroll to position [20, 0]
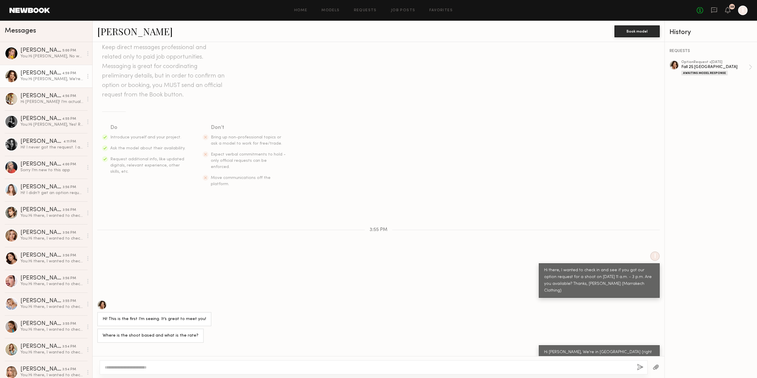
click at [108, 30] on link "Caroline K." at bounding box center [134, 31] width 75 height 13
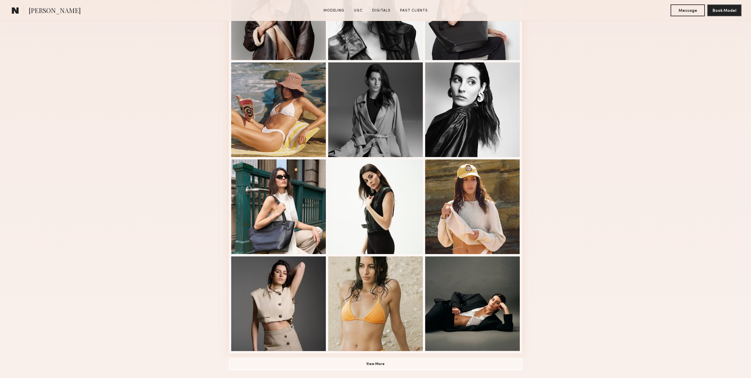
scroll to position [394, 0]
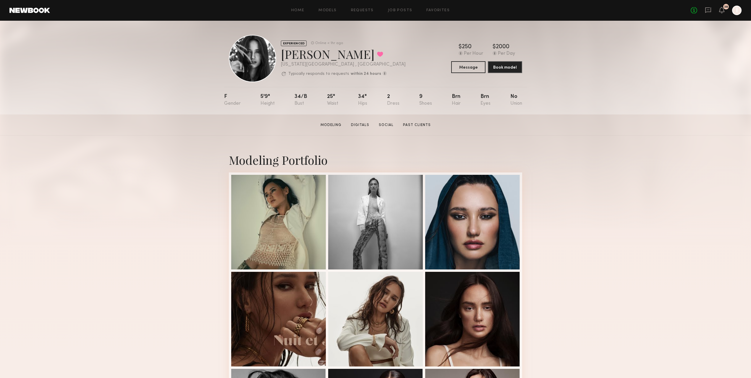
click at [651, 128] on section "[PERSON_NAME] Modeling Digitals Social Past Clients Message Book Model" at bounding box center [375, 124] width 751 height 21
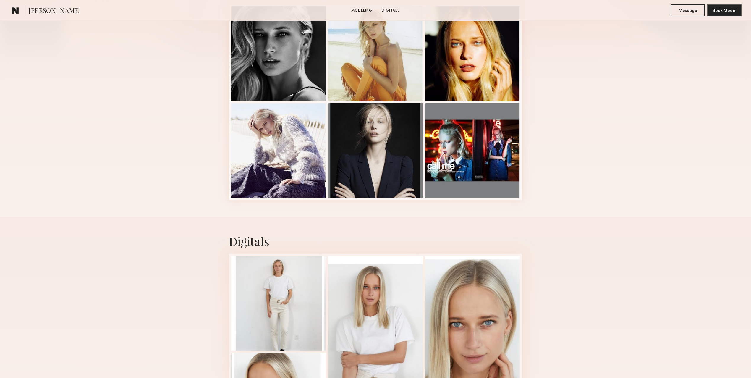
scroll to position [286, 0]
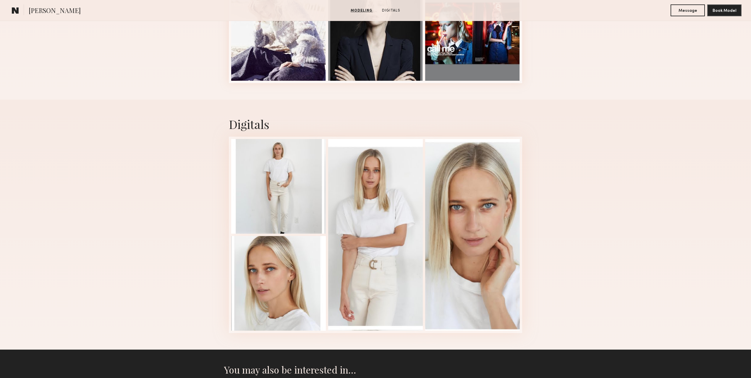
click at [652, 130] on div "Digitals 1 of 4" at bounding box center [375, 225] width 751 height 250
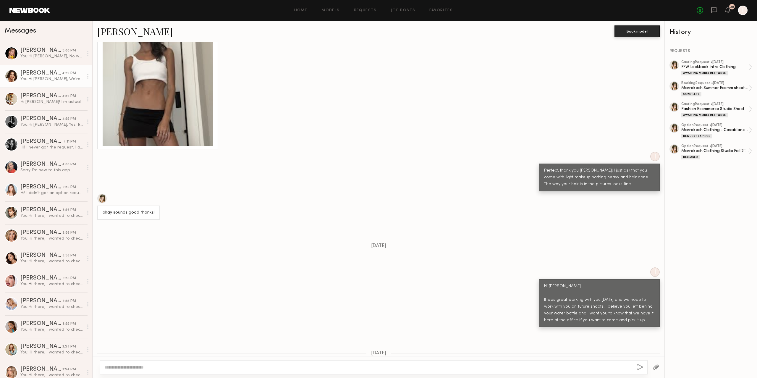
scroll to position [1872, 0]
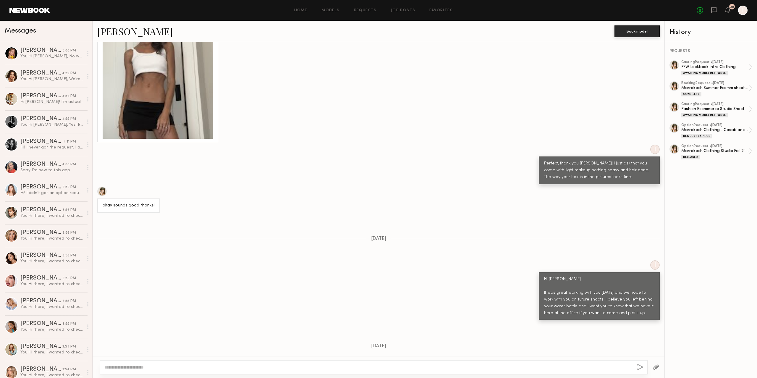
drag, startPoint x: 39, startPoint y: 7, endPoint x: 47, endPoint y: 7, distance: 7.7
click at [39, 7] on header "Home Models Requests Job Posts Favorites Sign Out No fees up to $5,000 38 I" at bounding box center [378, 10] width 757 height 21
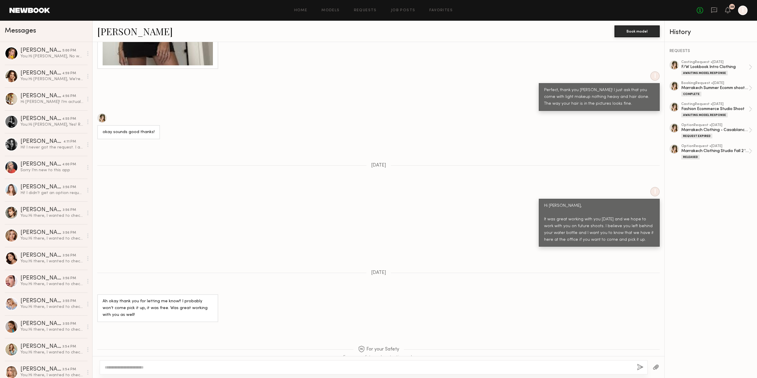
scroll to position [1959, 0]
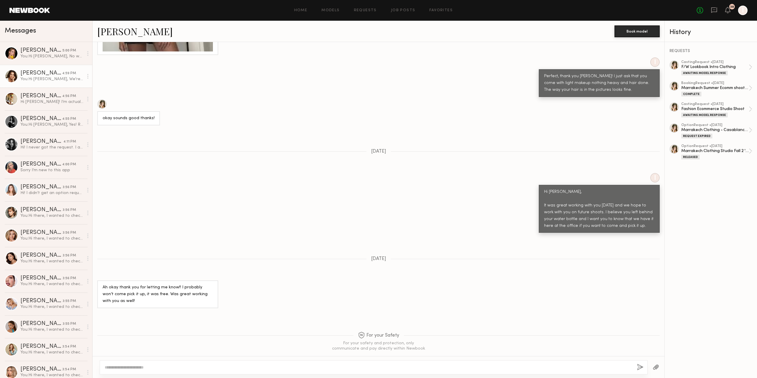
click at [44, 76] on div "[PERSON_NAME]" at bounding box center [41, 73] width 42 height 6
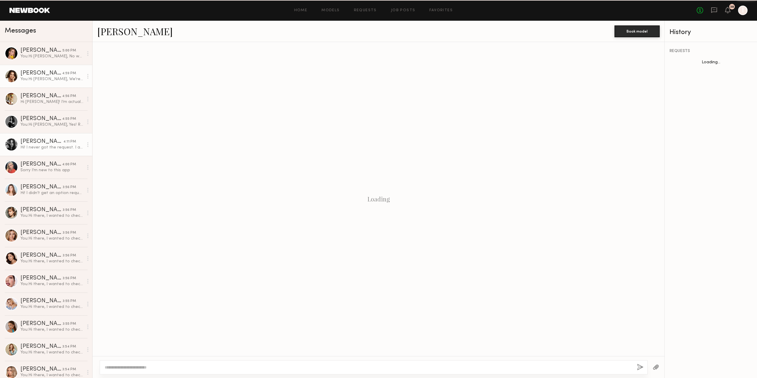
scroll to position [20, 0]
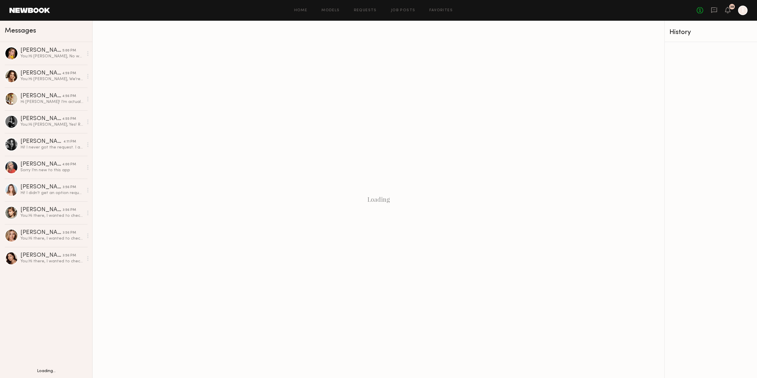
click at [747, 9] on div at bounding box center [742, 10] width 9 height 9
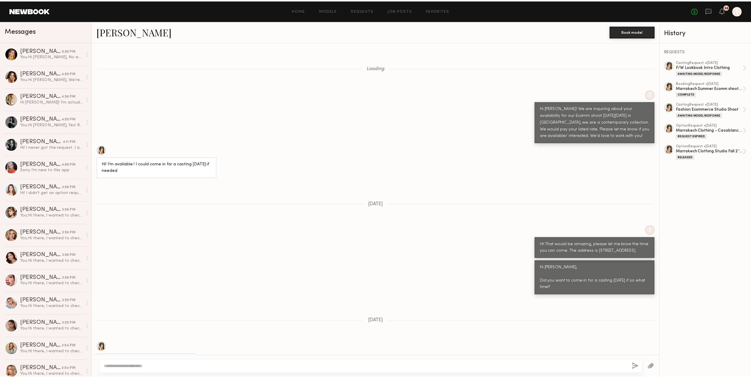
scroll to position [1872, 0]
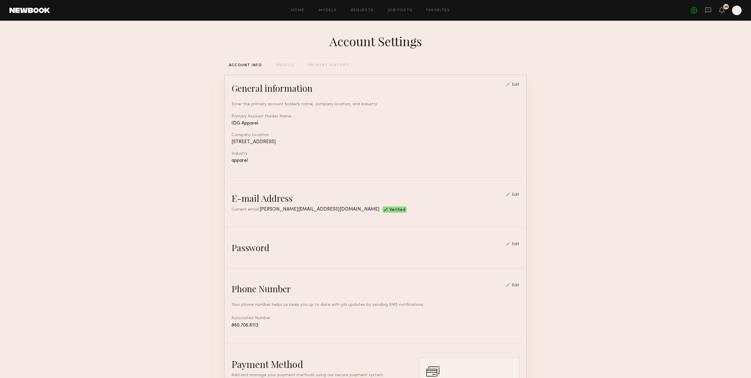
click at [732, 7] on icon "I" at bounding box center [736, 10] width 9 height 9
click at [735, 12] on div at bounding box center [736, 10] width 9 height 9
click at [736, 13] on div at bounding box center [736, 10] width 9 height 9
click at [732, 9] on div at bounding box center [736, 10] width 9 height 9
click at [684, 115] on section "Account Settings ACCOUNT INFO PROFILE PAYMENT HISTORY General information Edit …" at bounding box center [375, 287] width 751 height 533
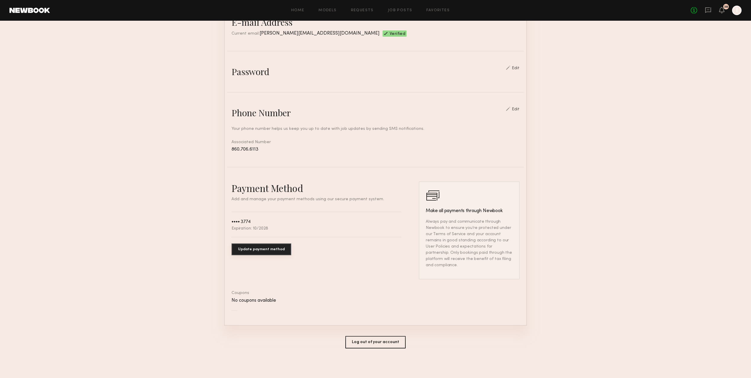
scroll to position [185, 0]
drag, startPoint x: 408, startPoint y: 341, endPoint x: 385, endPoint y: 343, distance: 22.6
click at [407, 341] on div "General information Edit Enter the primary account holder’s name, company locat…" at bounding box center [375, 124] width 303 height 450
click at [380, 344] on button "Log out of your account" at bounding box center [375, 342] width 60 height 12
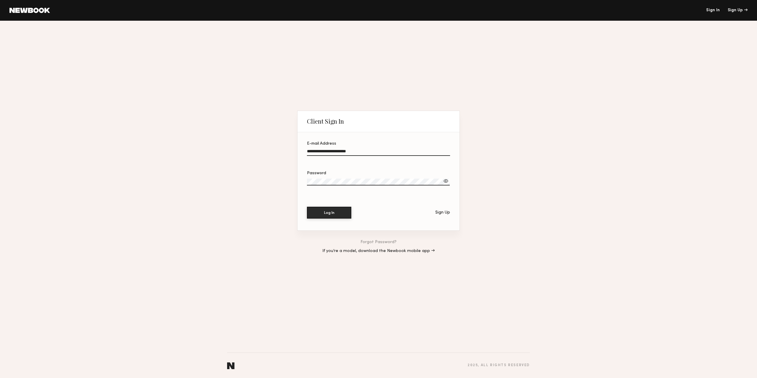
click at [335, 149] on input "**********" at bounding box center [378, 152] width 143 height 7
click at [326, 209] on button "Log In" at bounding box center [329, 212] width 44 height 12
click at [308, 146] on label "**********" at bounding box center [378, 152] width 143 height 20
click at [308, 149] on input "**********" at bounding box center [378, 152] width 143 height 7
drag, startPoint x: 310, startPoint y: 148, endPoint x: 323, endPoint y: 153, distance: 13.8
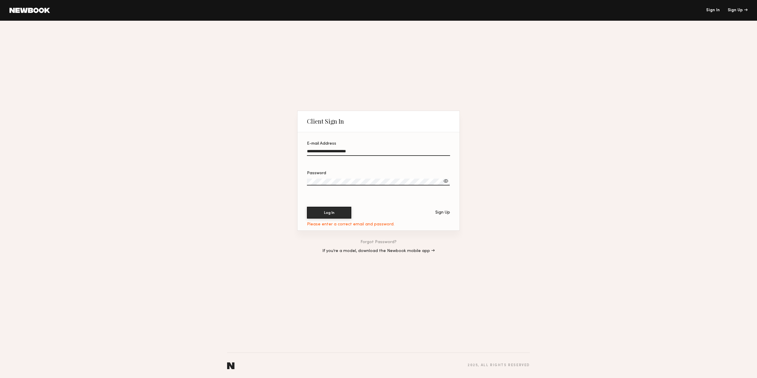
click at [310, 149] on input "**********" at bounding box center [378, 152] width 143 height 7
click at [444, 178] on div at bounding box center [446, 181] width 6 height 6
drag, startPoint x: 315, startPoint y: 153, endPoint x: 315, endPoint y: 161, distance: 8.3
click at [315, 153] on input "**********" at bounding box center [378, 152] width 143 height 7
click at [311, 149] on input "**********" at bounding box center [378, 152] width 143 height 7
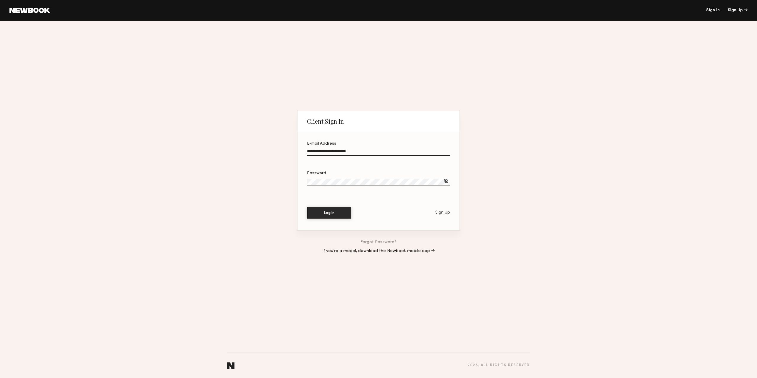
click at [311, 149] on input "**********" at bounding box center [378, 152] width 143 height 7
type input "**********"
click at [340, 214] on button "Log In" at bounding box center [329, 212] width 44 height 12
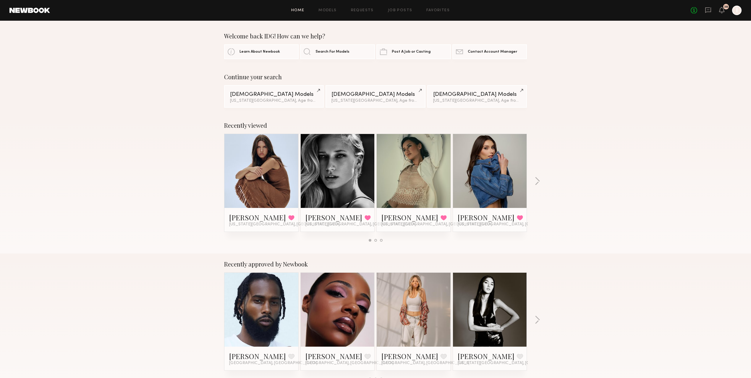
click at [564, 147] on div "Recently viewed [PERSON_NAME] Favorited [US_STATE][GEOGRAPHIC_DATA], [GEOGRAPHI…" at bounding box center [375, 184] width 751 height 139
